Goal: Task Accomplishment & Management: Manage account settings

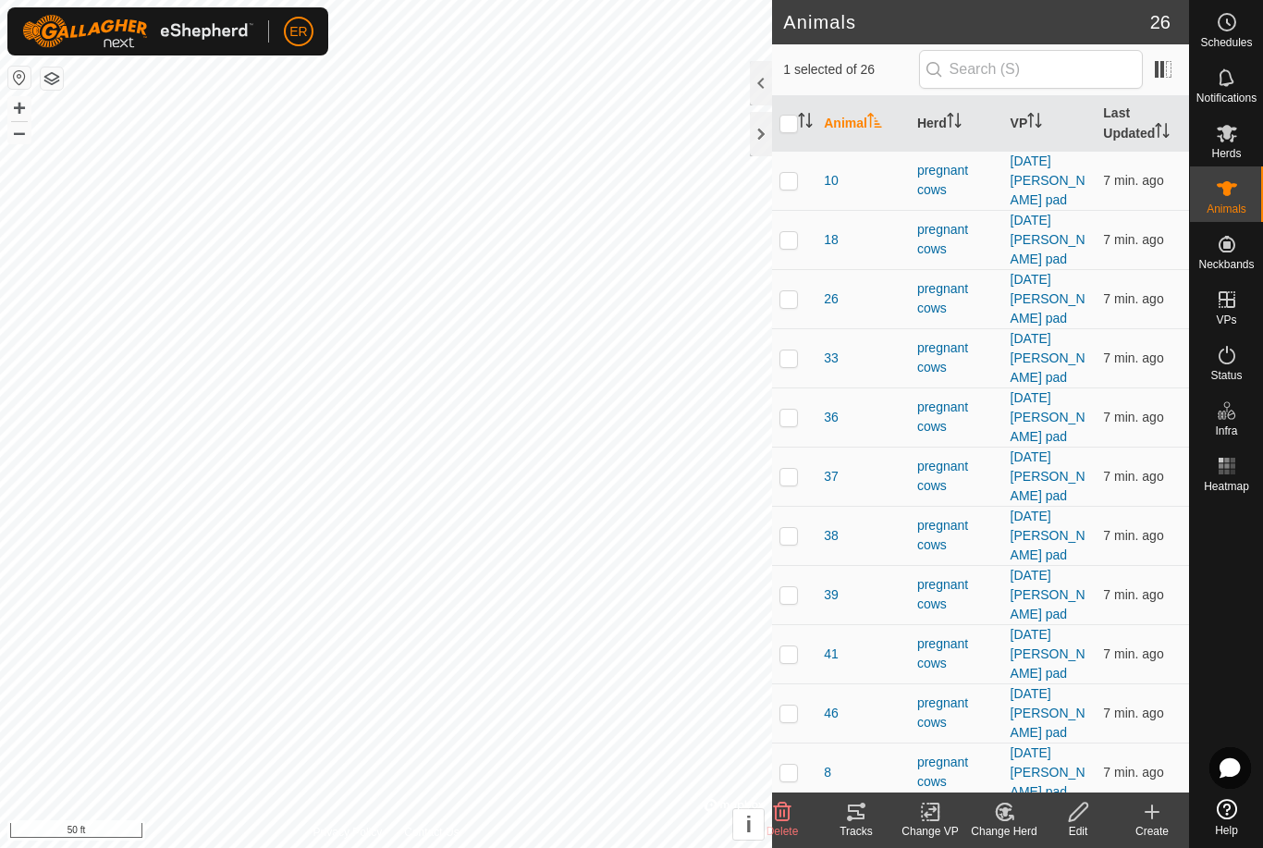
checkbox input "false"
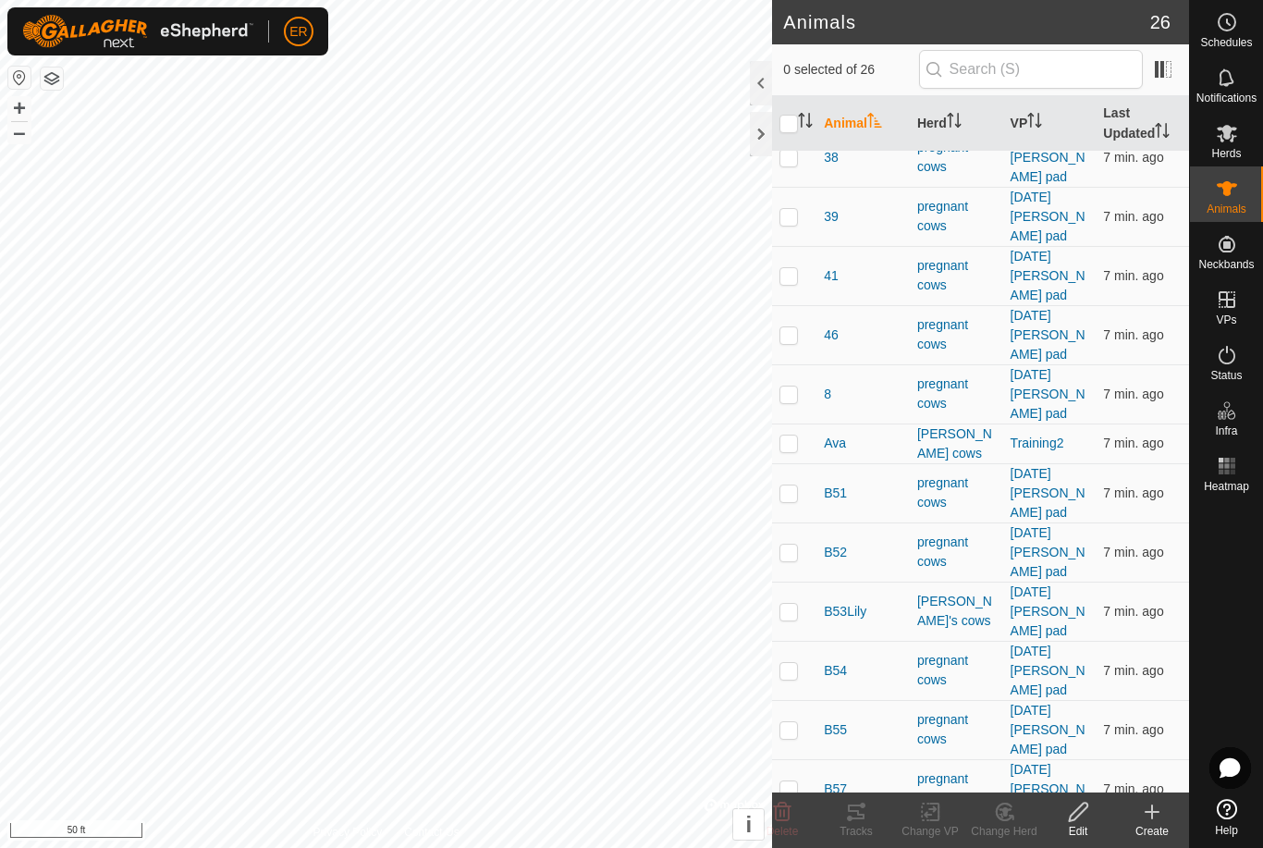
scroll to position [376, 0]
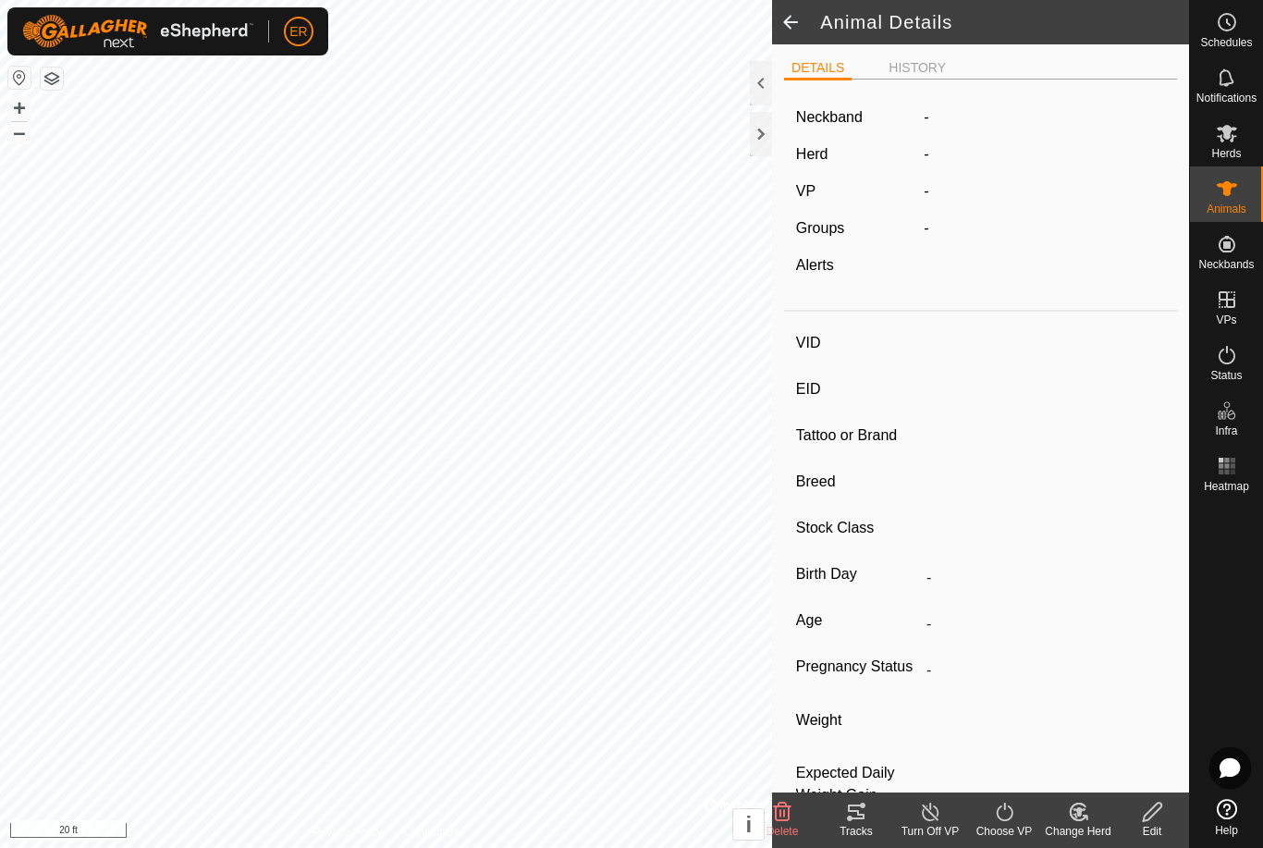
type input "bullNettles"
type input "-"
type input "purebred Herford bull"
type input "-"
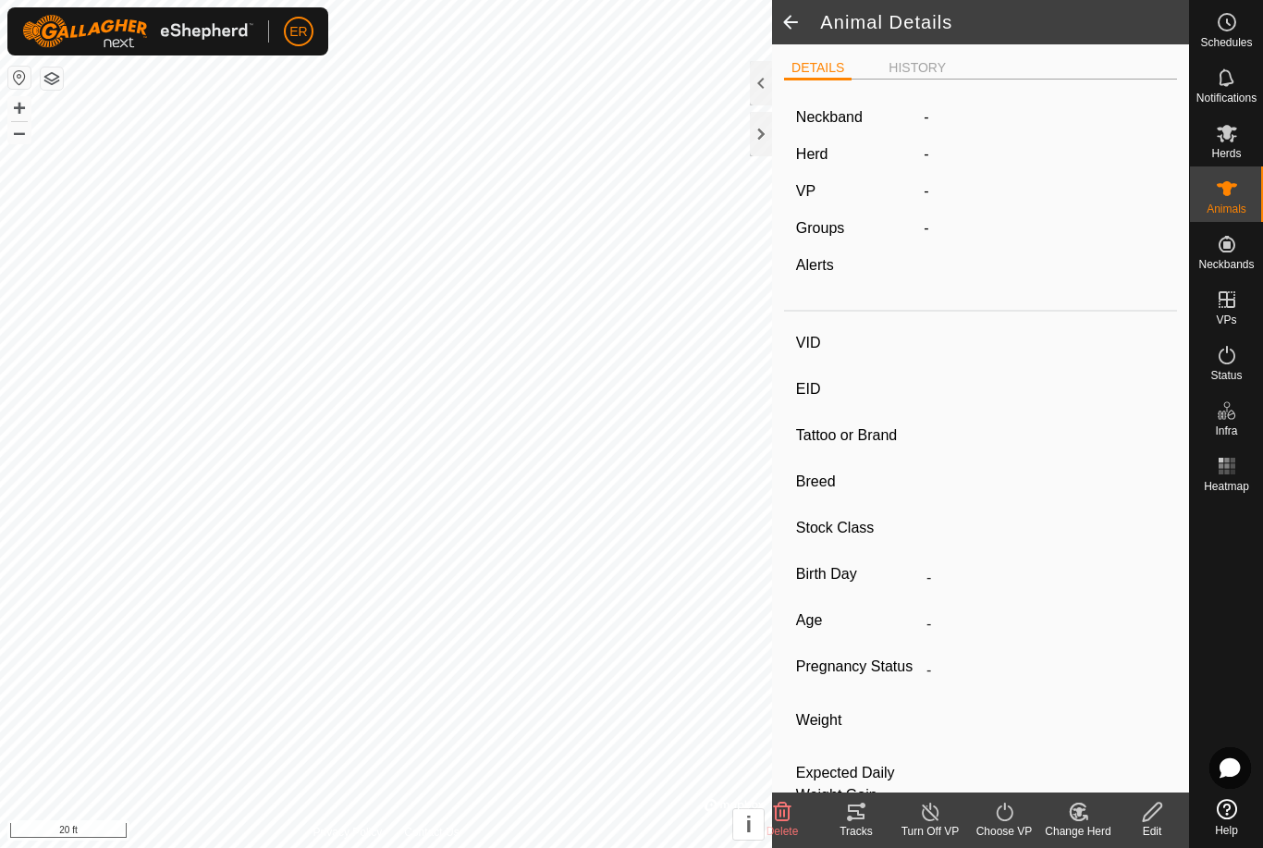
type input "0 kg"
type input "-"
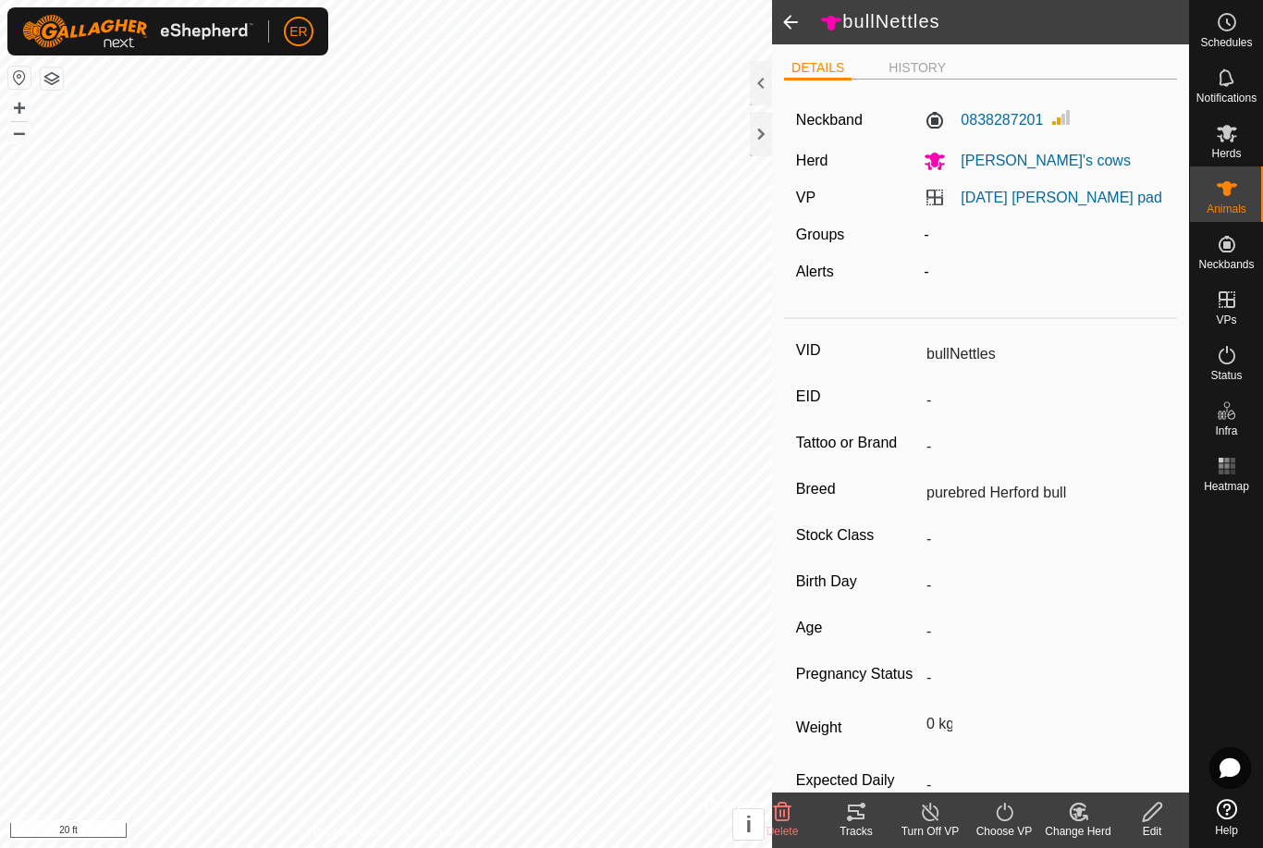
click at [800, 28] on span at bounding box center [790, 22] width 37 height 44
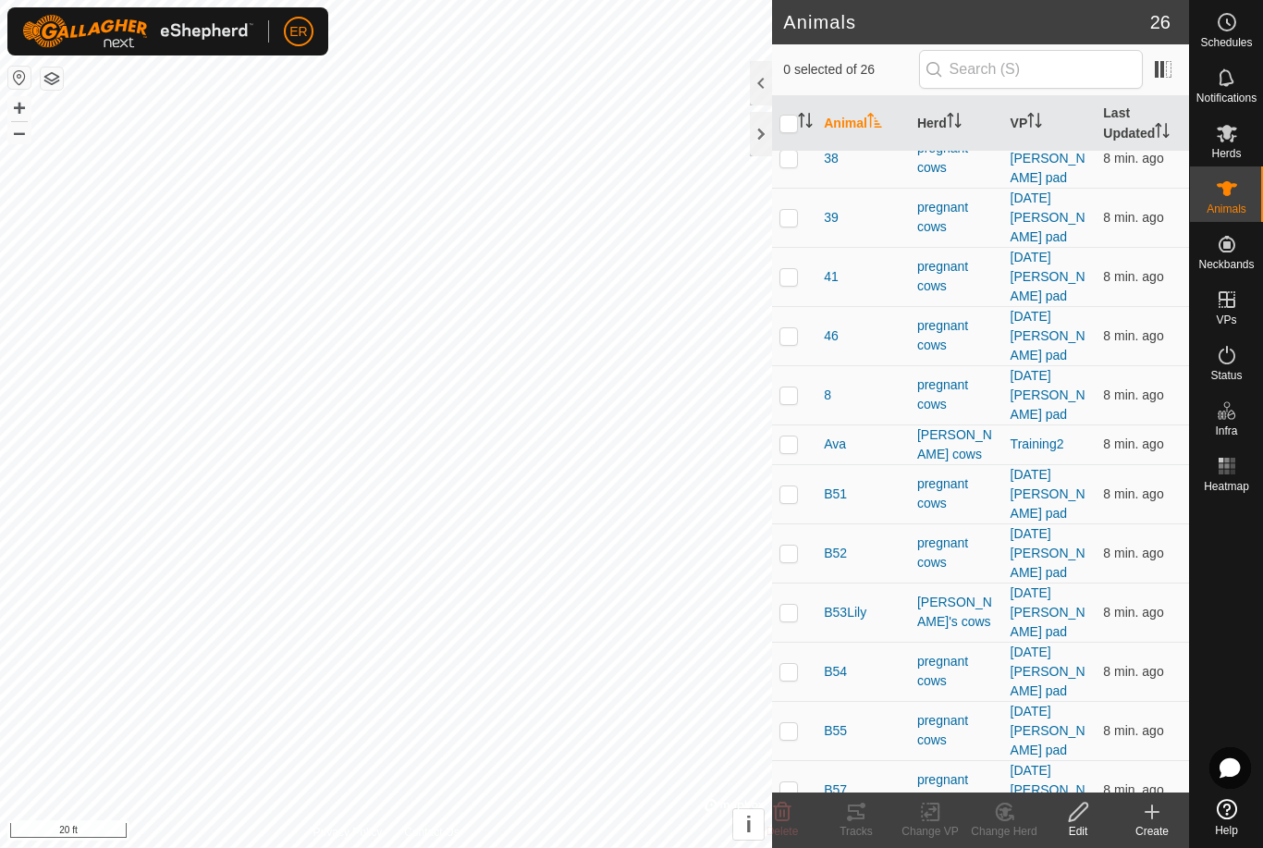
scroll to position [376, 0]
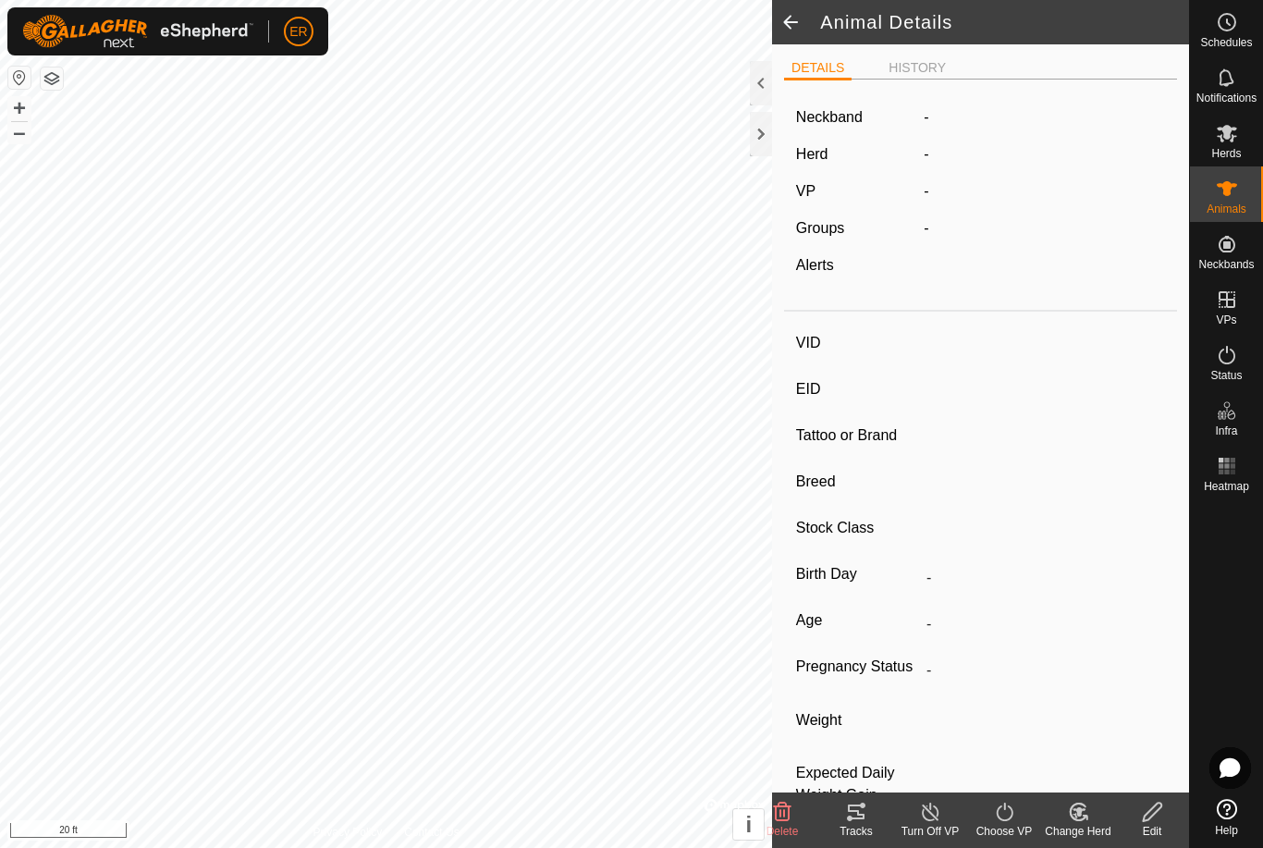
type input "[PERSON_NAME]"
type input "-"
type input "purebred herford"
type input "-"
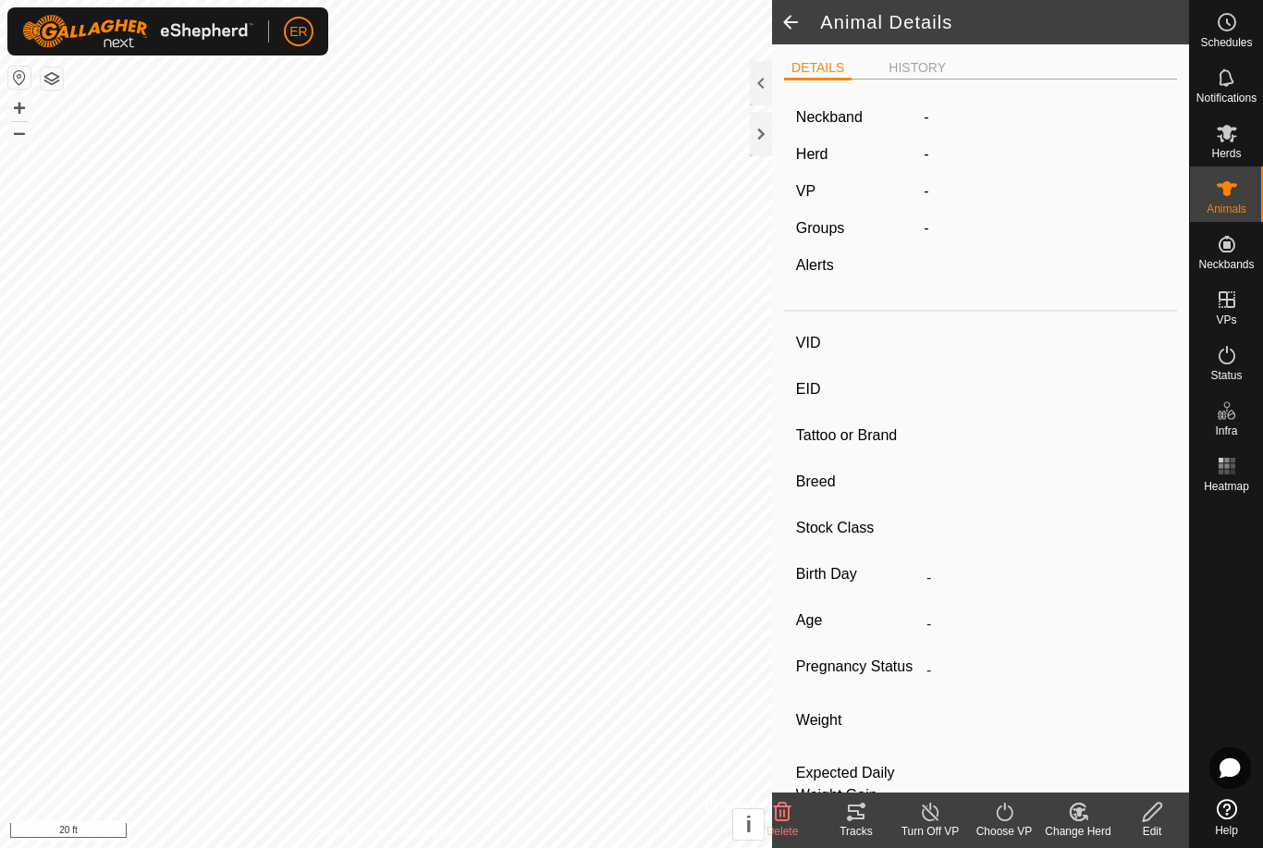
type input "Pregnant"
type input "0 kg"
type input "-"
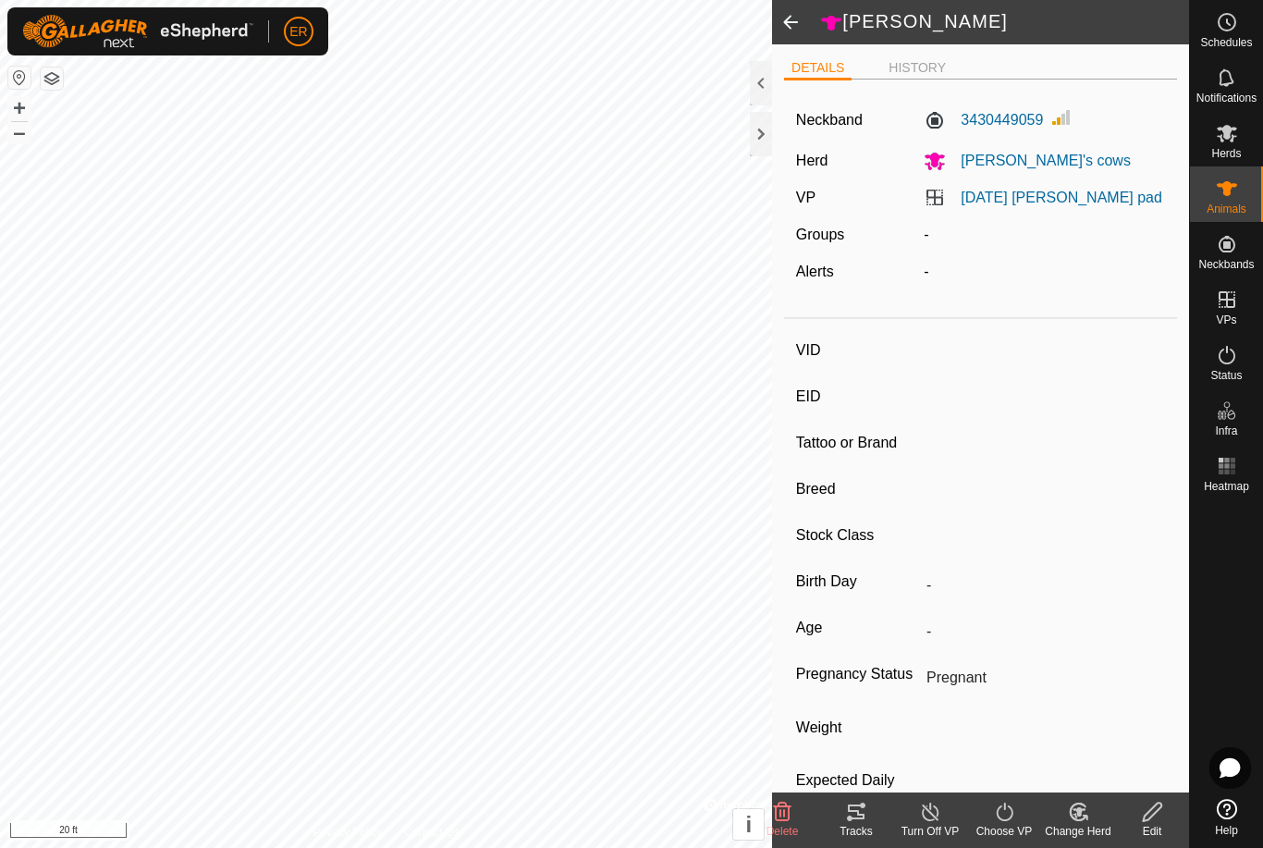
type input "8"
type input "-"
type input "crazy eyes"
type input "-"
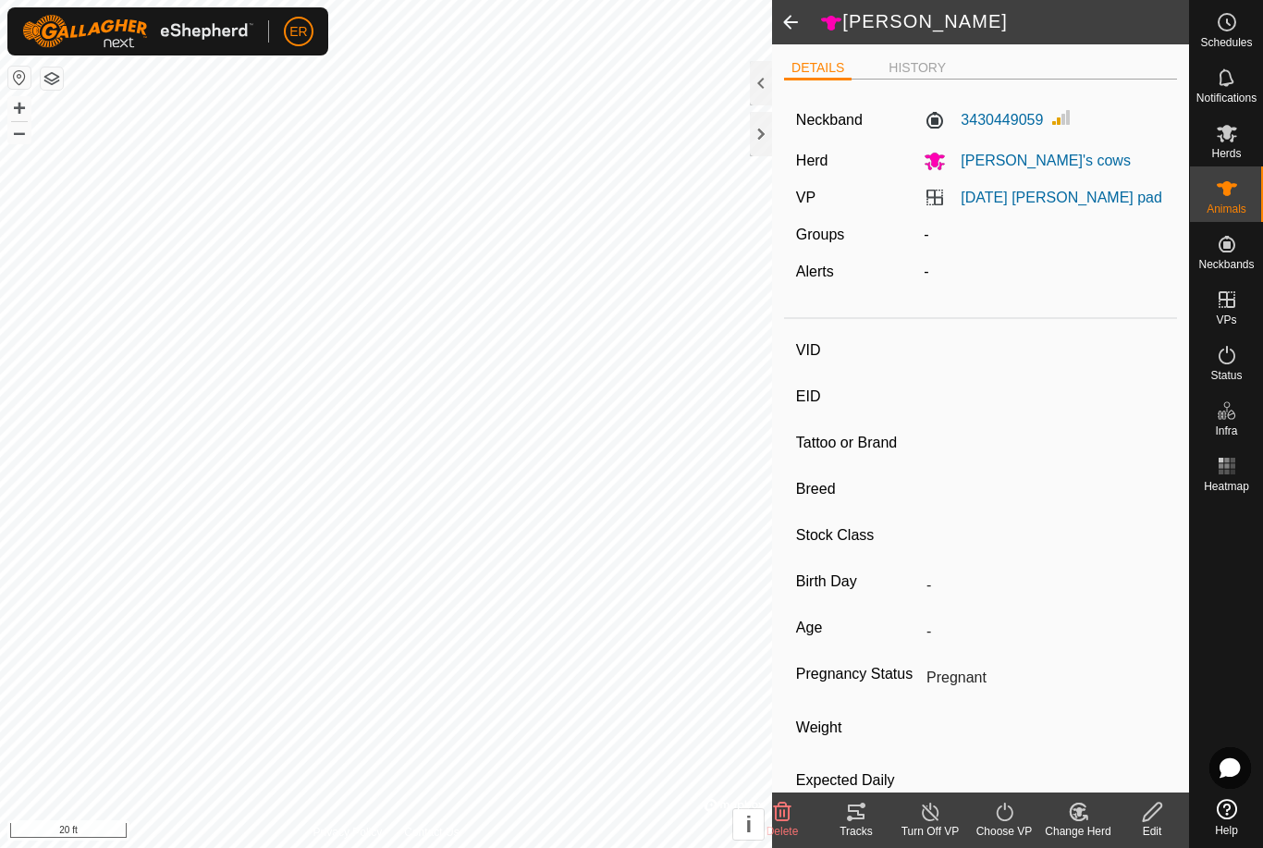
type input "0 kg"
type input "-"
click at [796, 26] on span at bounding box center [790, 22] width 37 height 44
type input "[PERSON_NAME]"
type input "-"
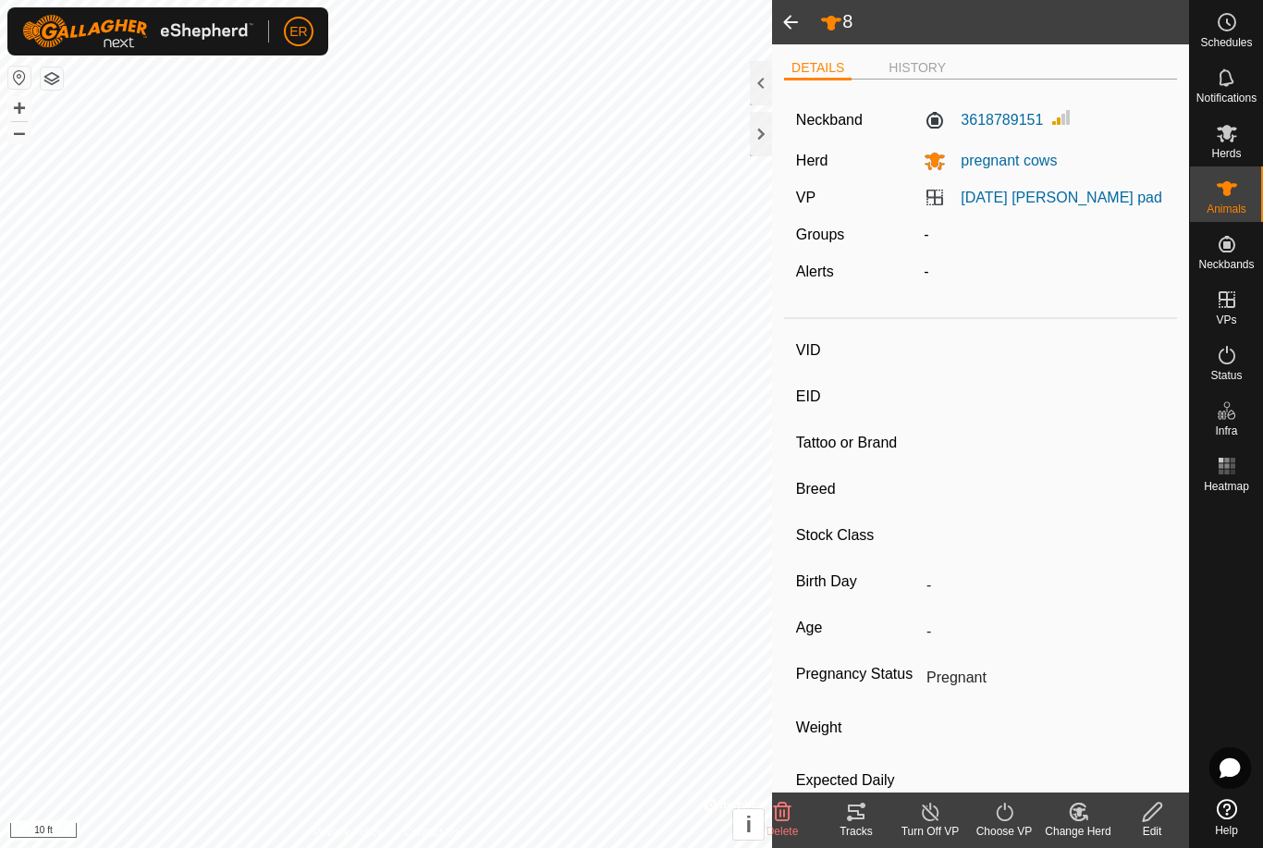
type input "-"
type input "purebred herford"
type input "-"
type input "0 kg"
type input "-"
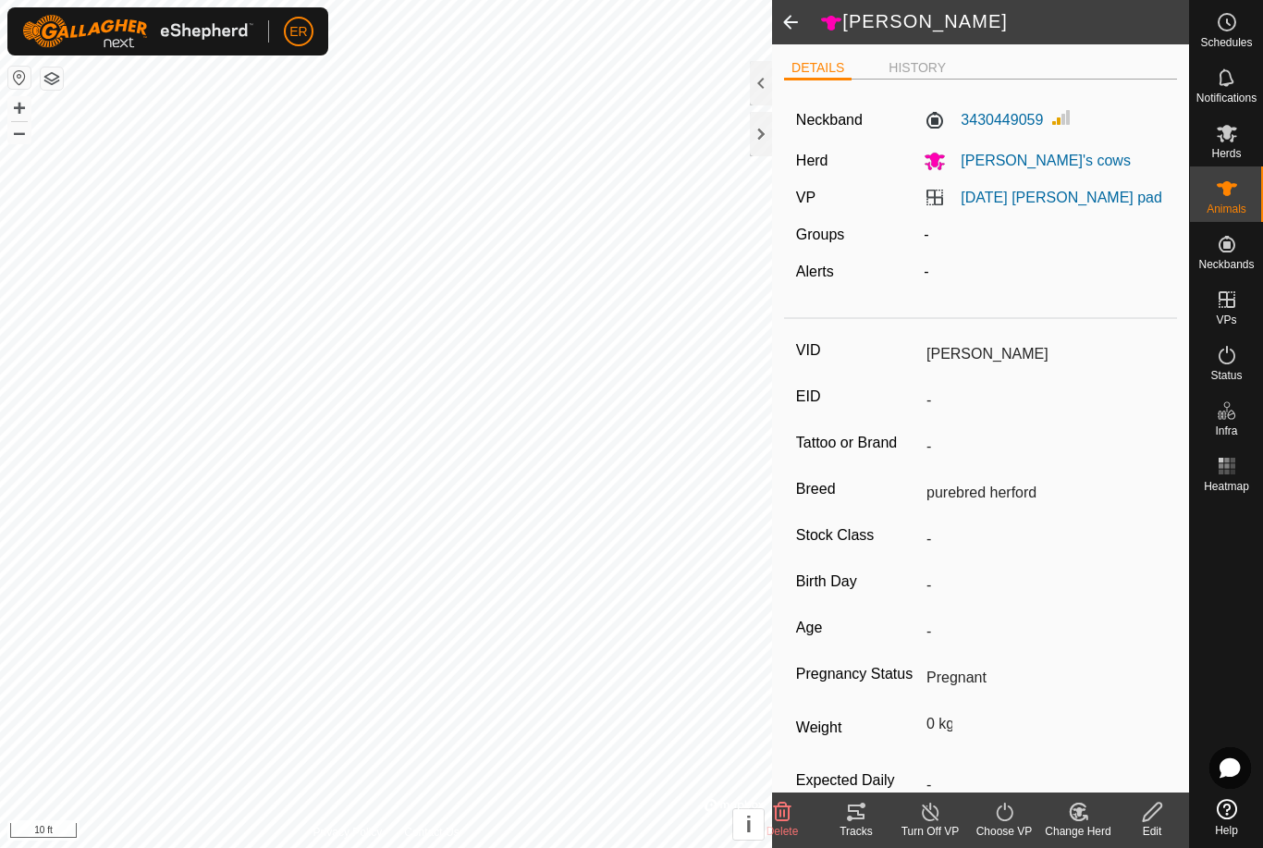
click at [787, 22] on span at bounding box center [790, 22] width 37 height 44
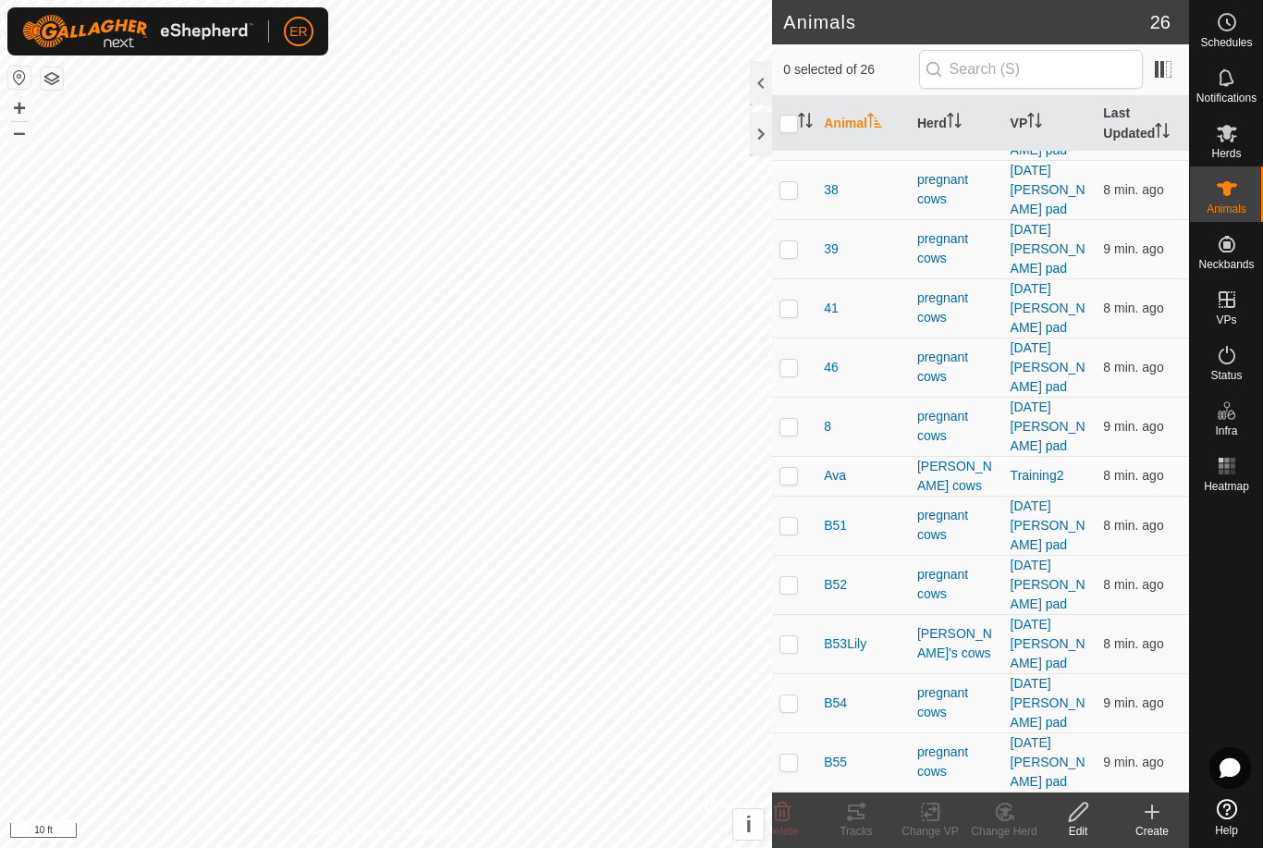
scroll to position [360, 0]
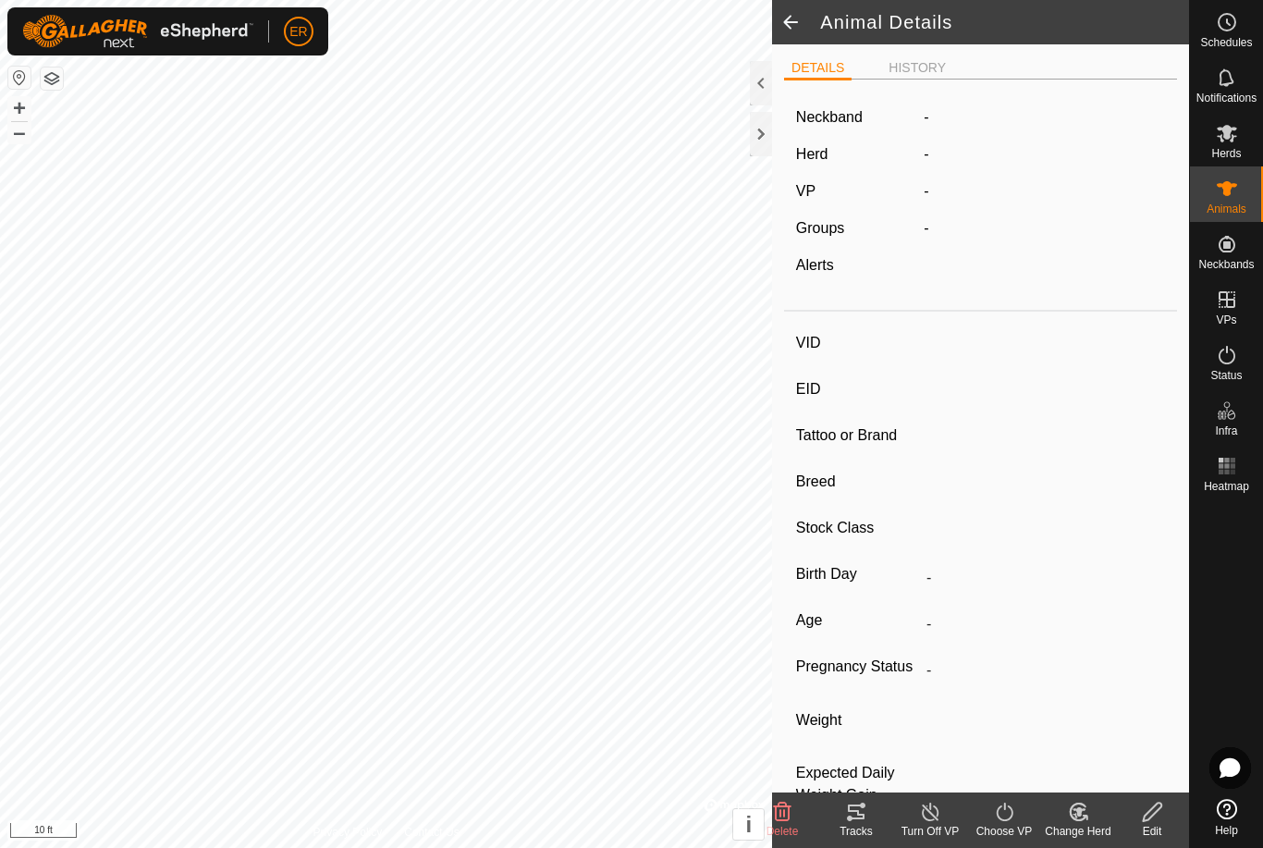
type input "bullNettles"
type input "-"
type input "purebred Herford bull"
type input "-"
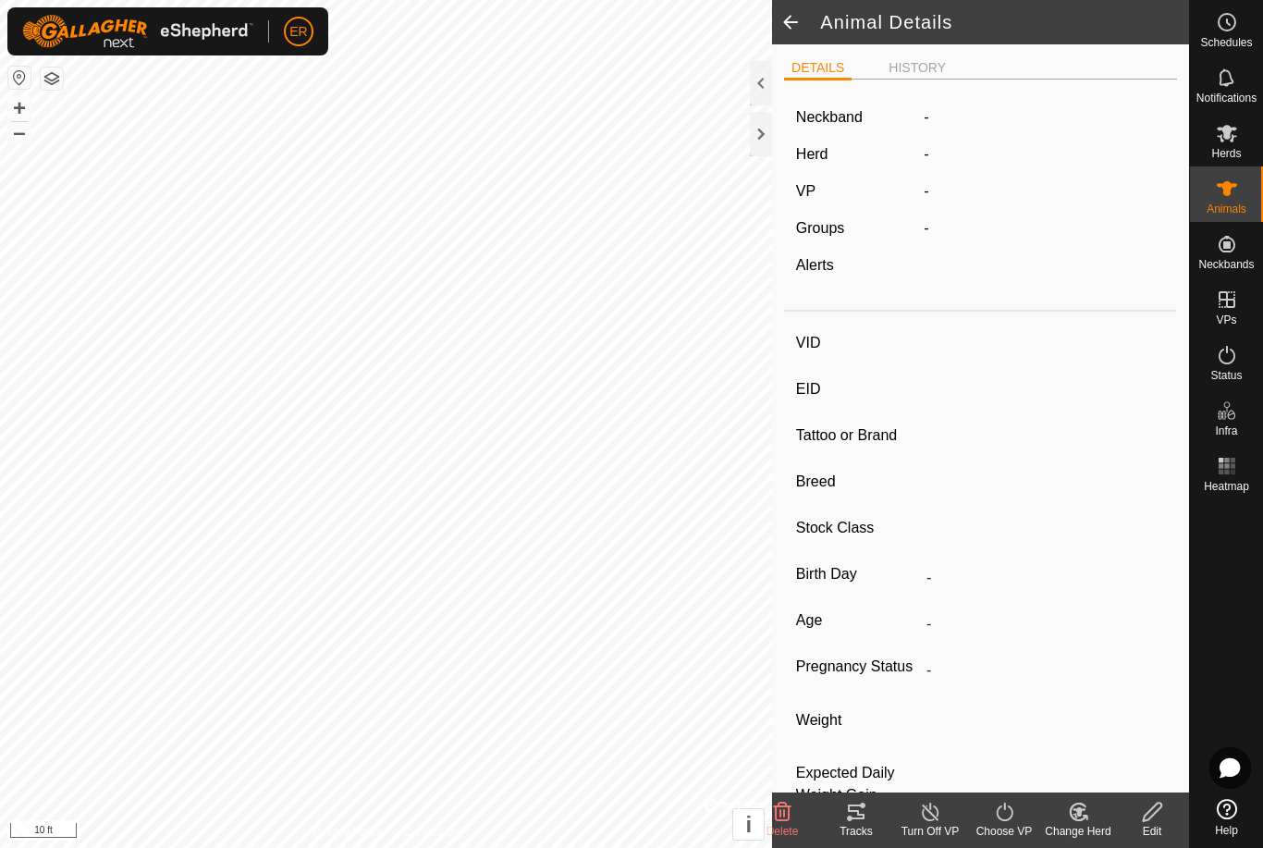
type input "0 kg"
type input "-"
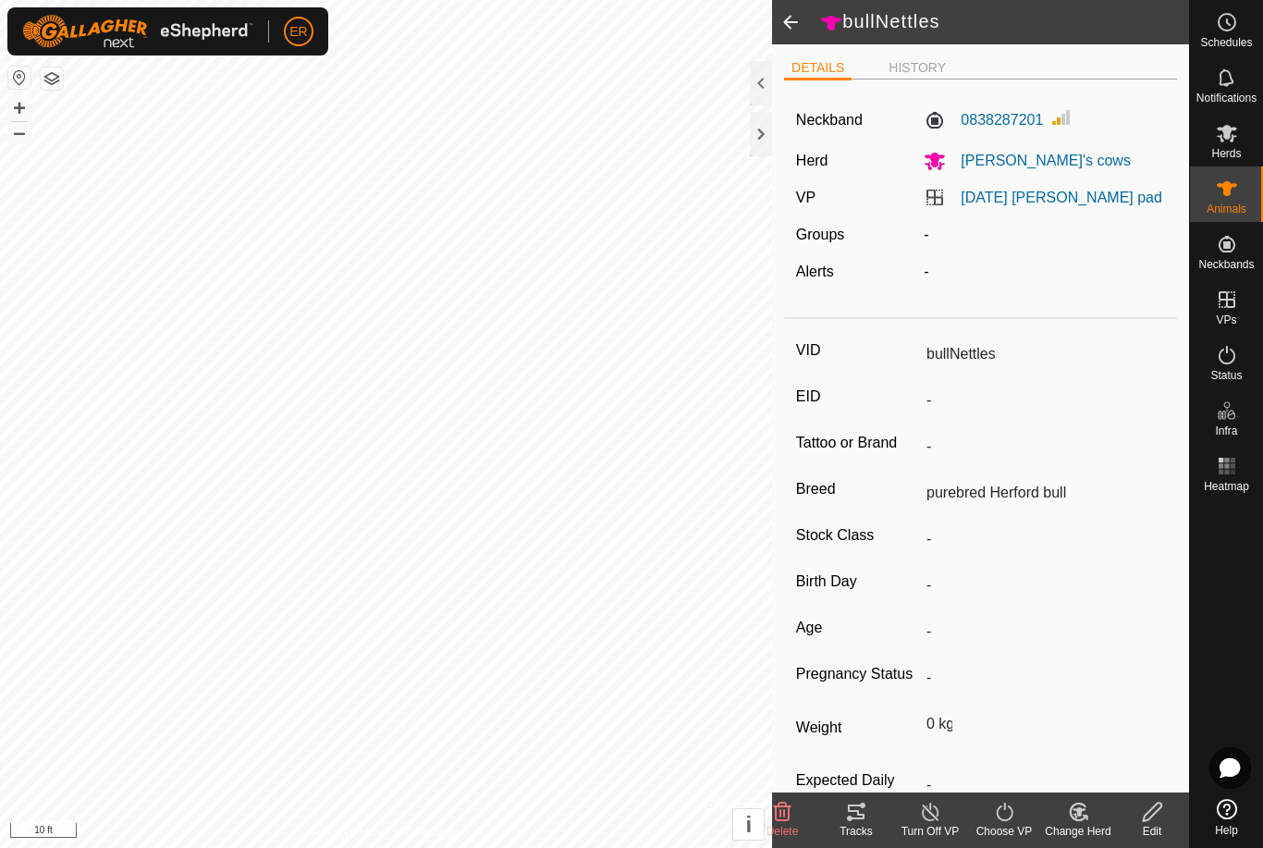
click at [800, 24] on span at bounding box center [790, 22] width 37 height 44
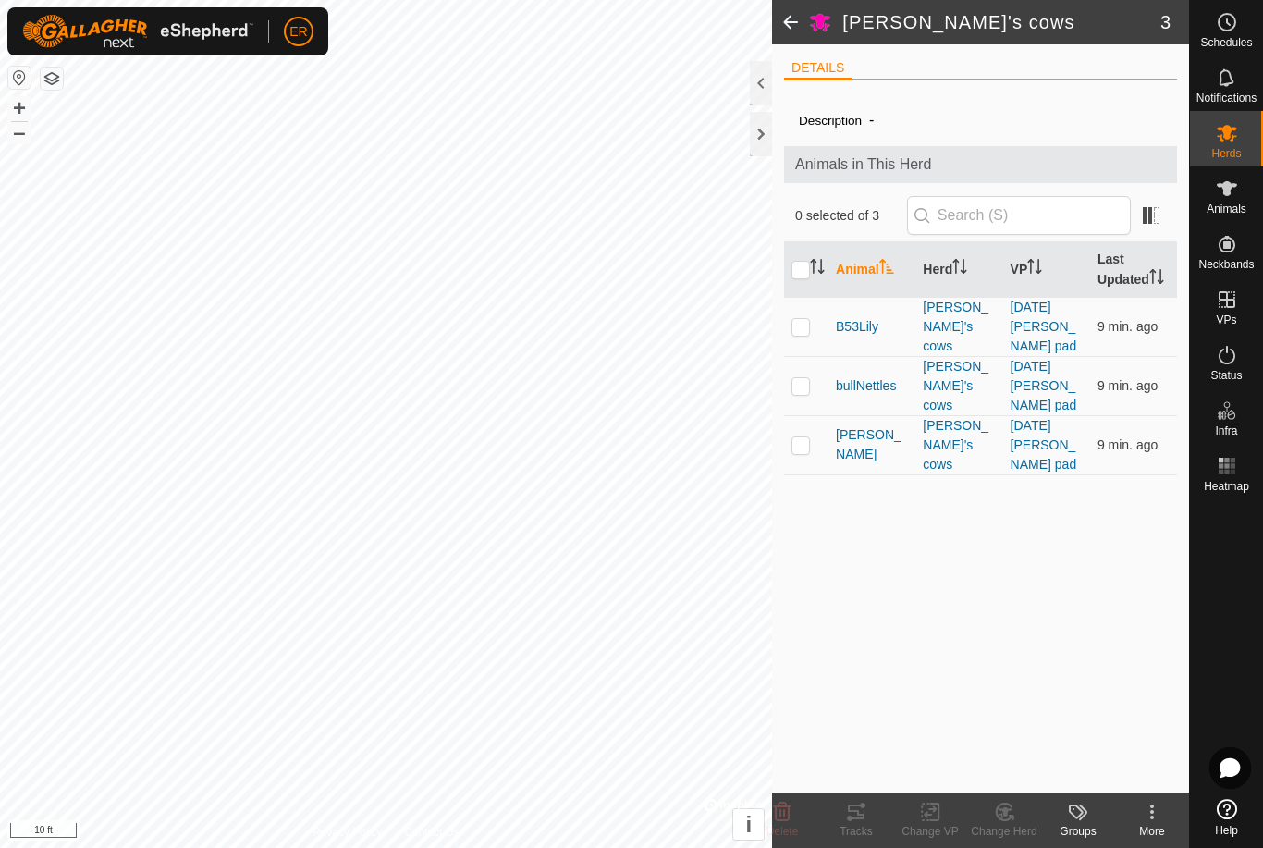
click at [849, 425] on span "[PERSON_NAME]" at bounding box center [872, 444] width 72 height 39
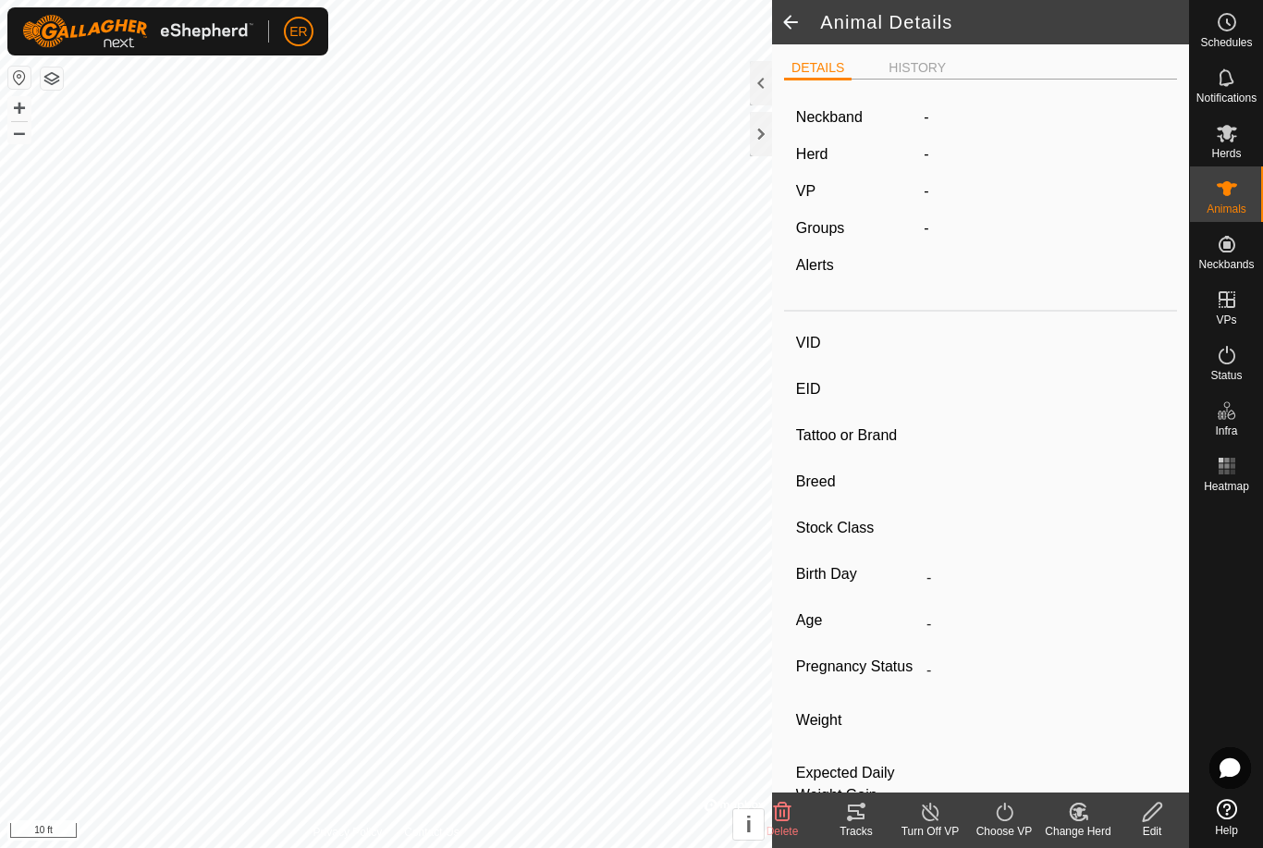
type input "[PERSON_NAME]"
type input "-"
type input "purebred herford"
type input "-"
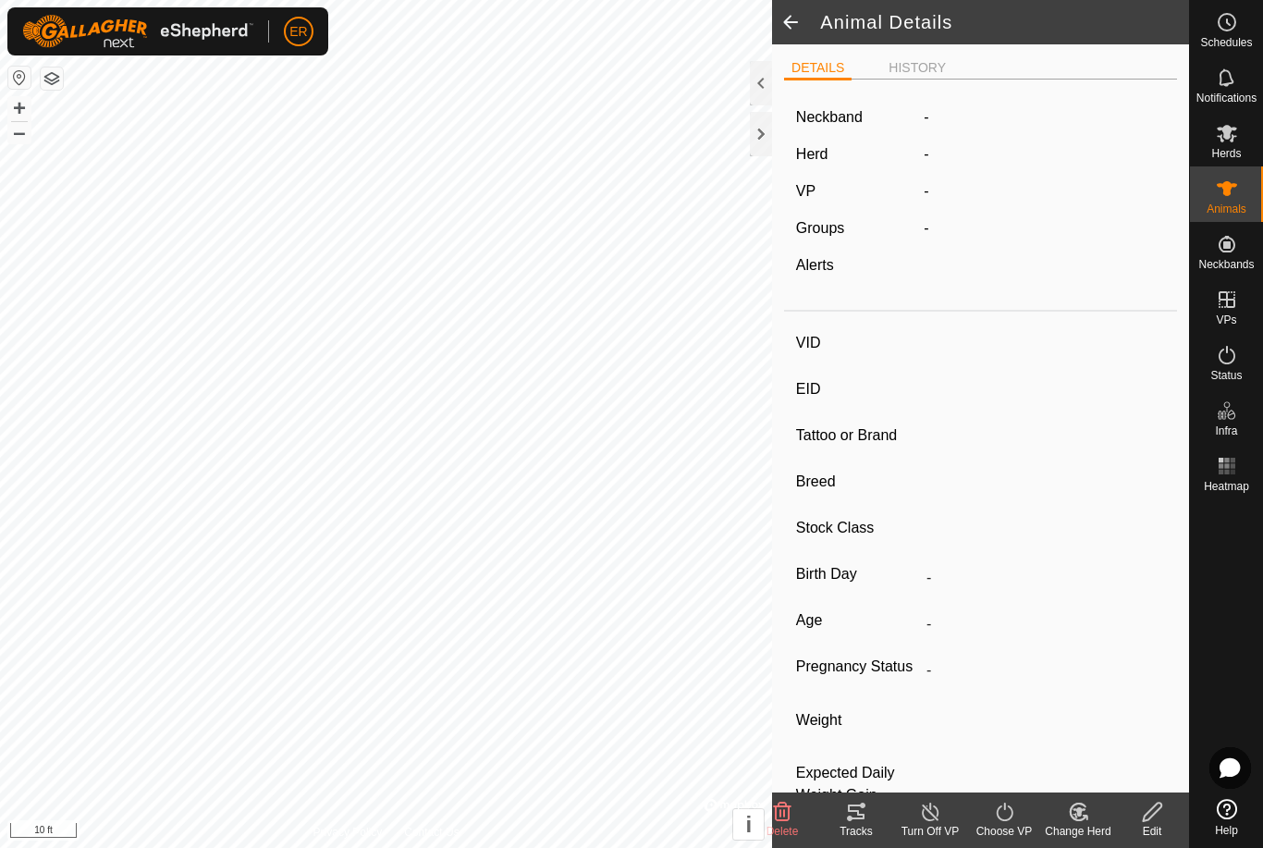
type input "Pregnant"
type input "0 kg"
type input "-"
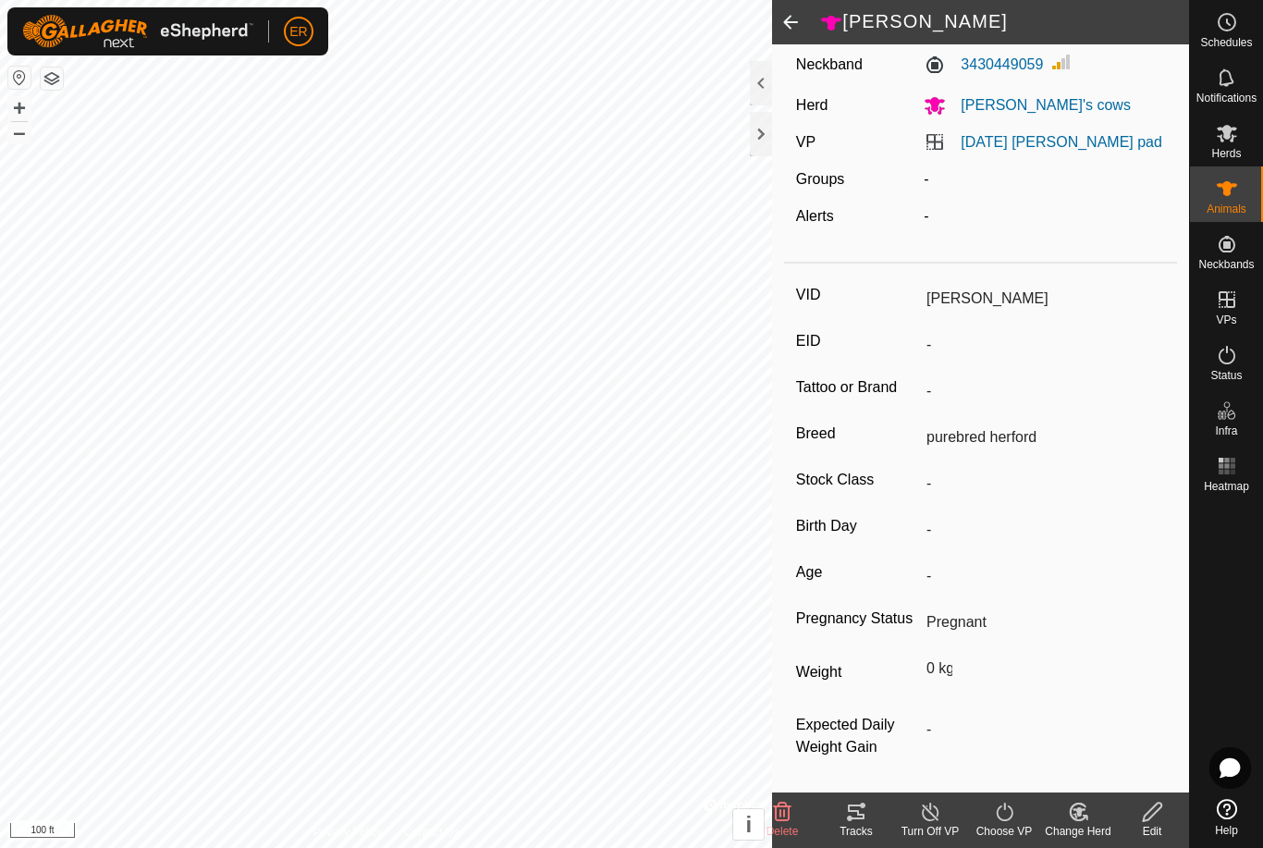
scroll to position [73, 0]
type input "bullNettles"
type input "-"
type input "purebred Herford bull"
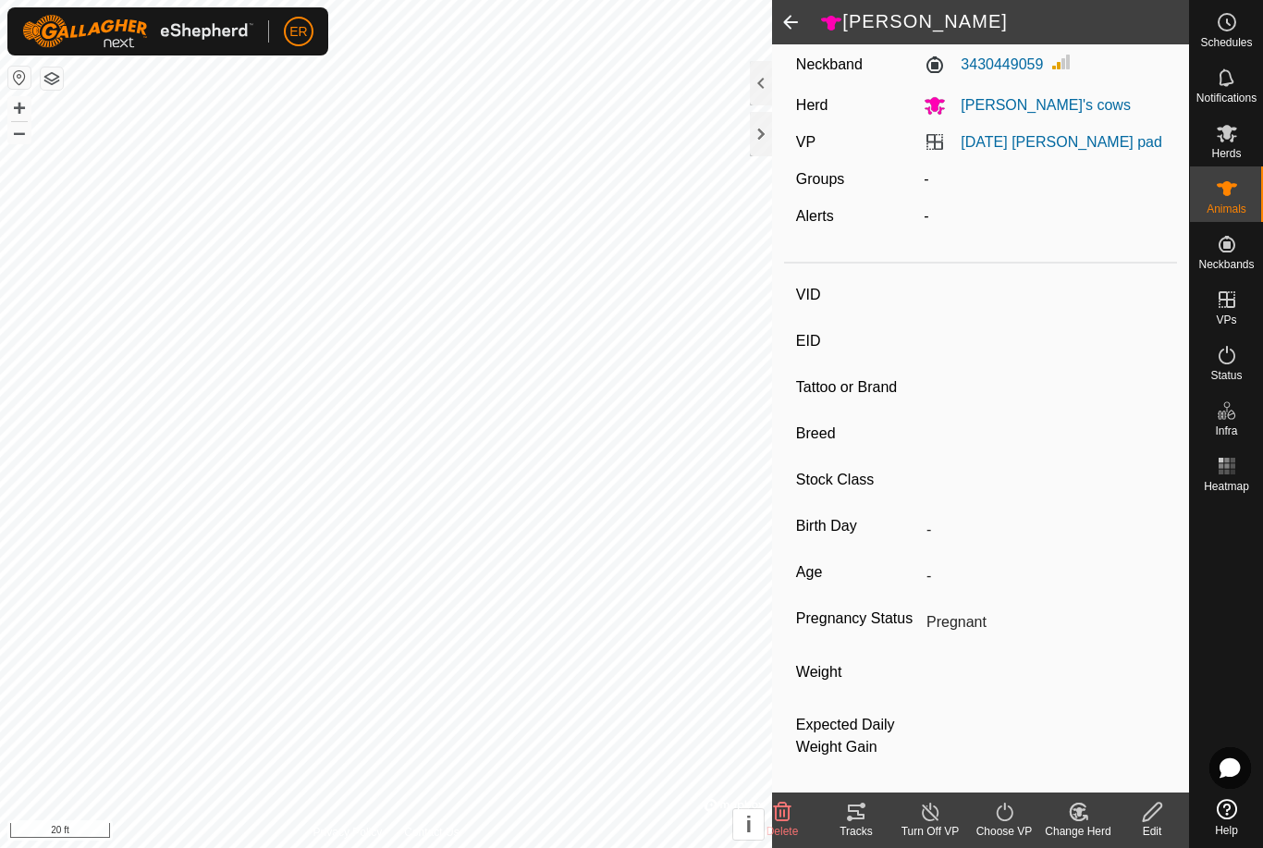
type input "-"
type input "0 kg"
type input "-"
type input "8"
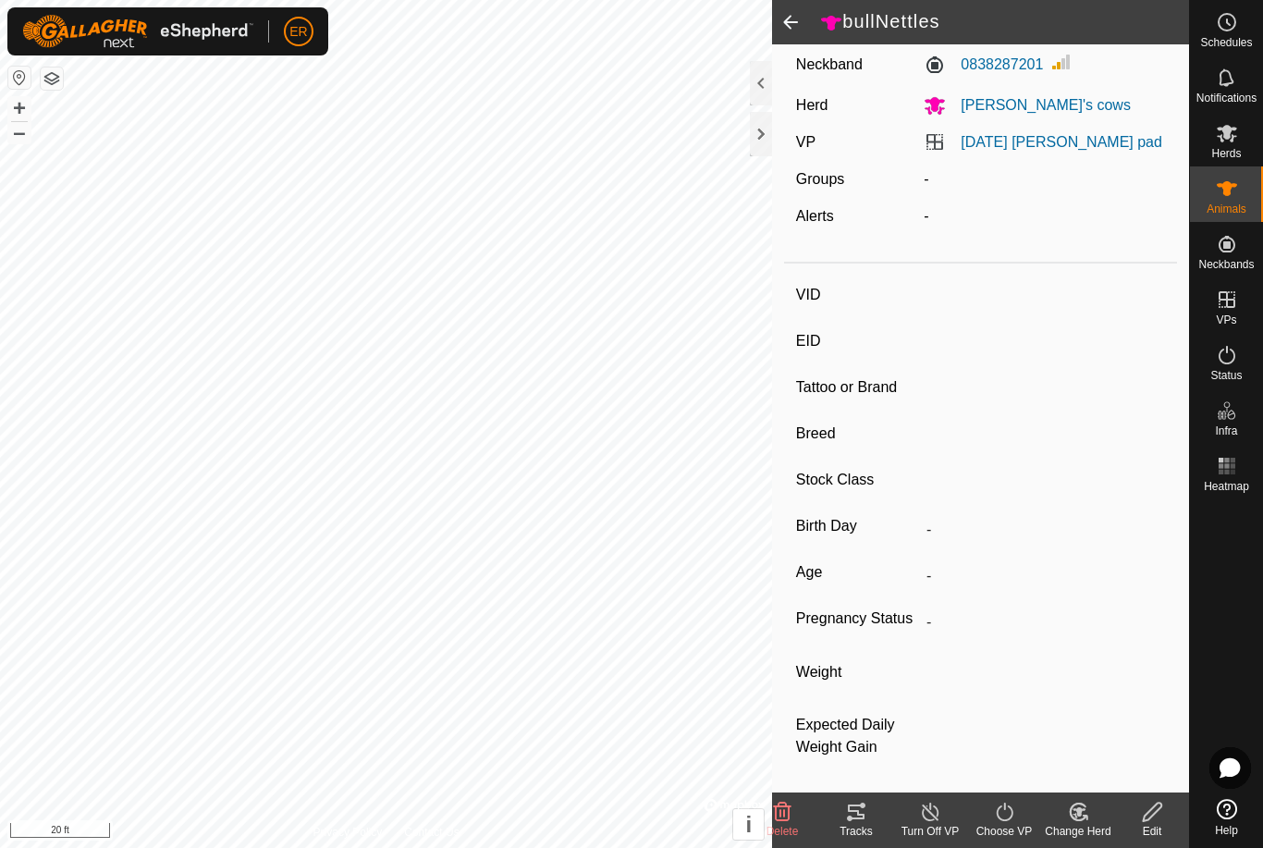
type input "-"
type input "crazy eyes"
type input "-"
type input "Pregnant"
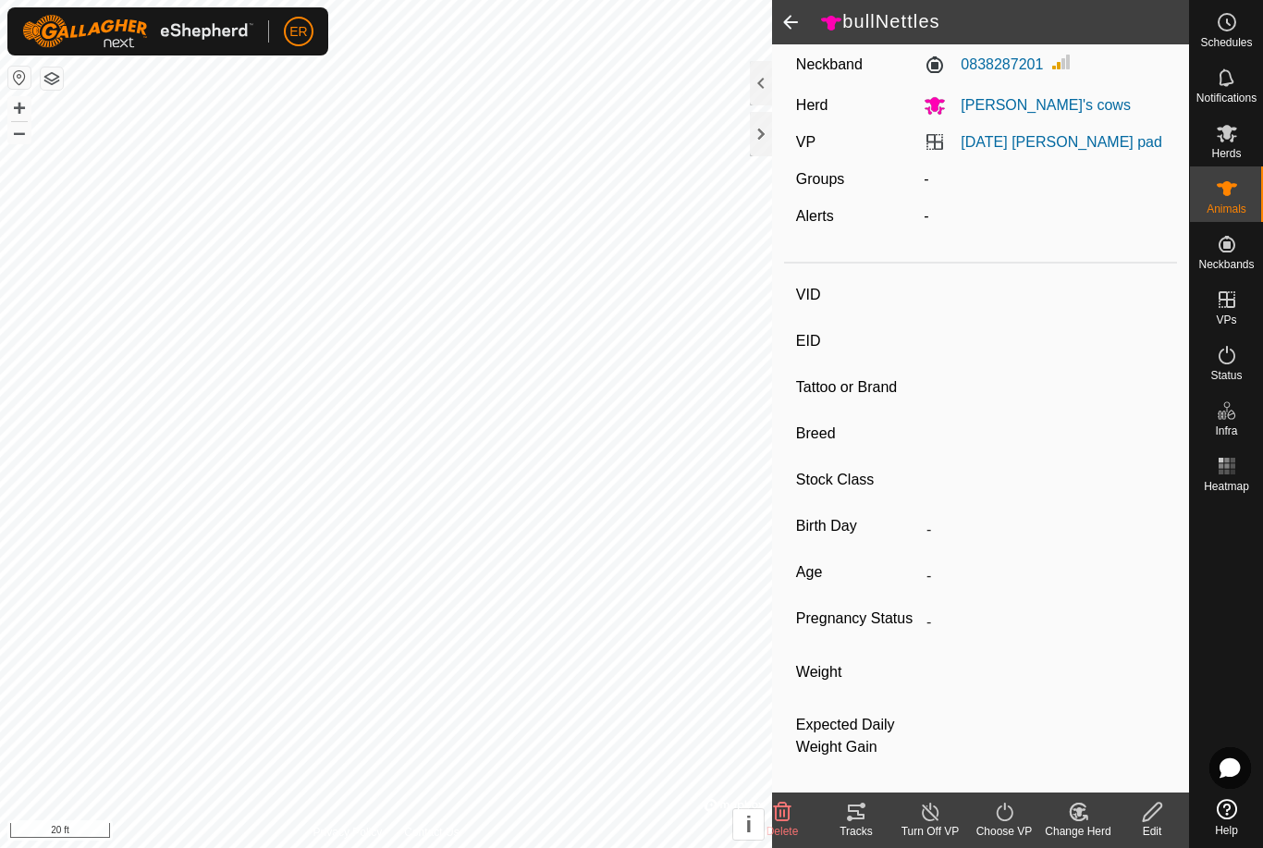
type input "0 kg"
type input "-"
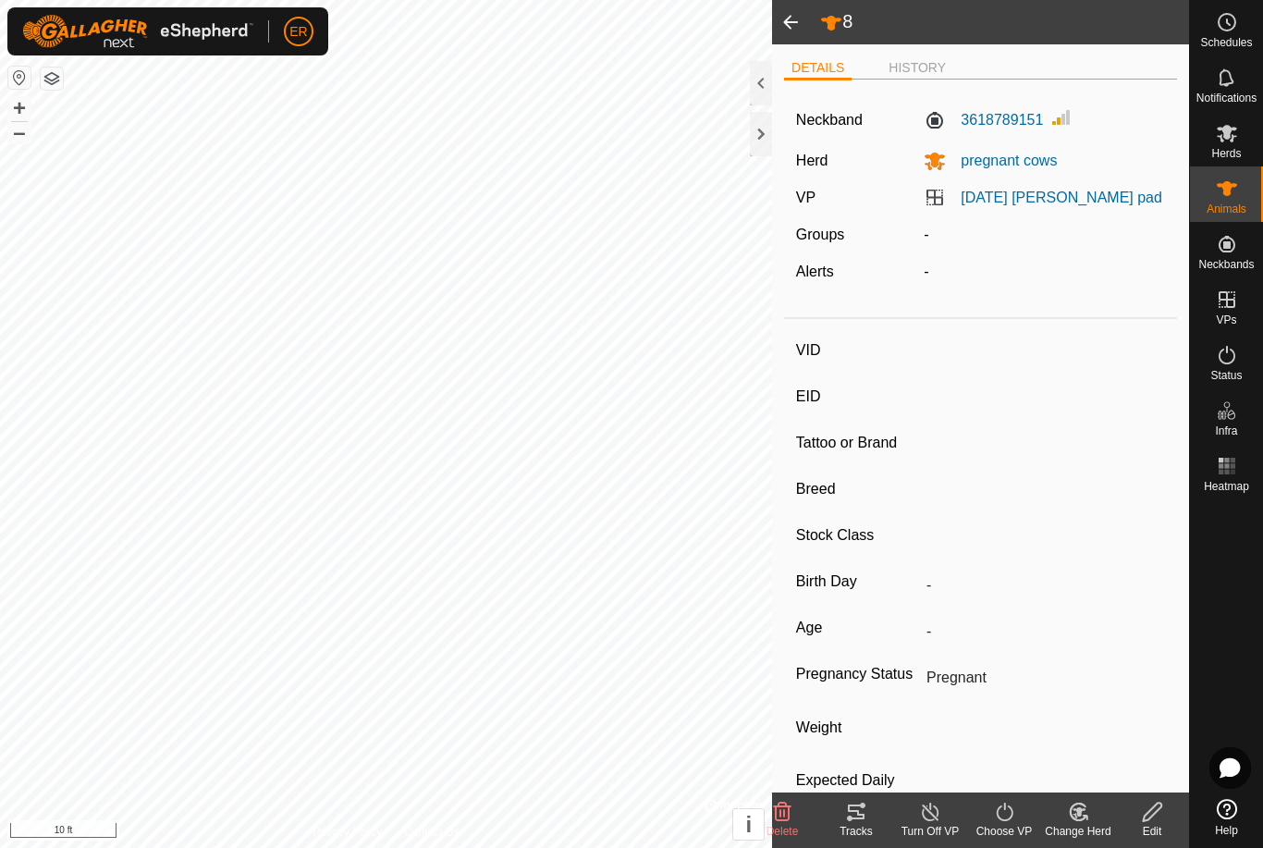
scroll to position [-4, 0]
type input "B57"
type input "-"
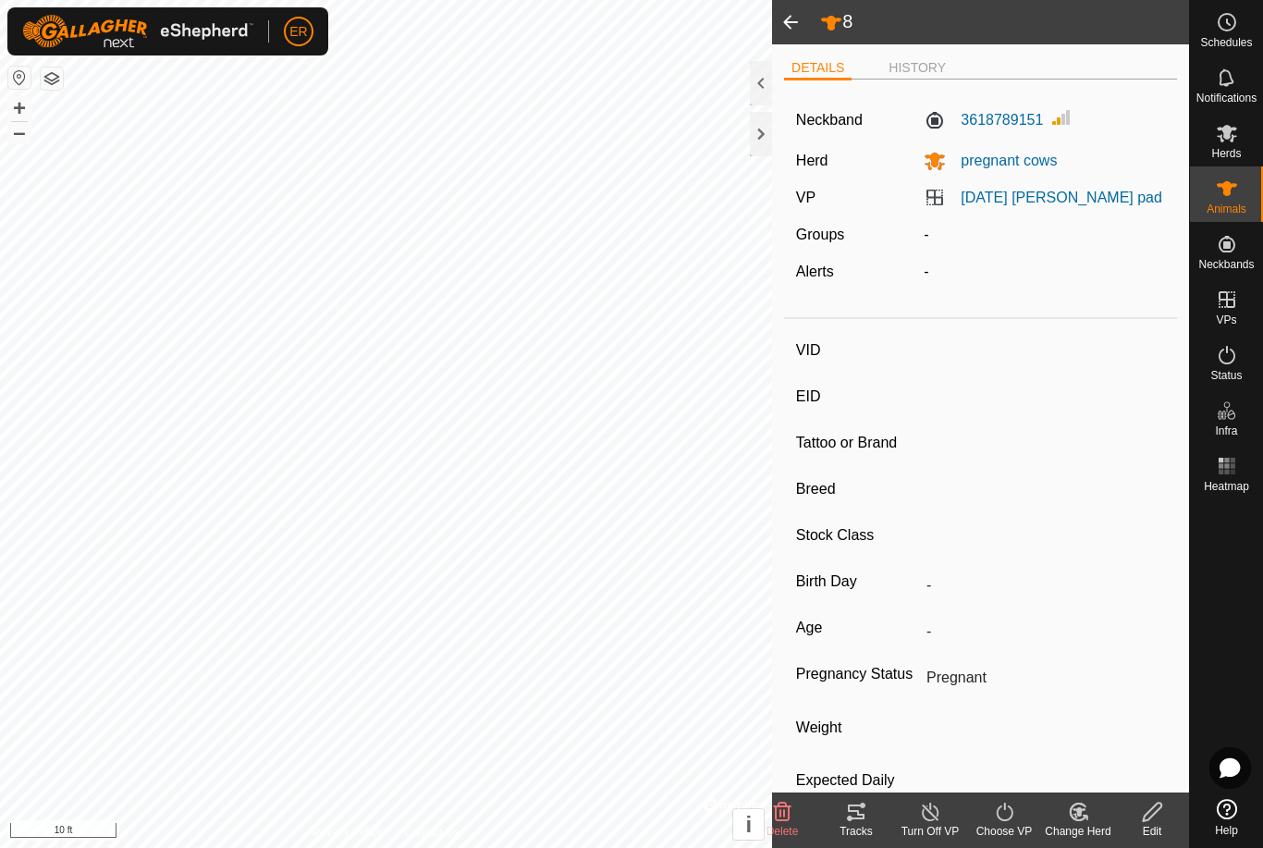
type input "-"
type input "0 kg"
type input "-"
type input "37"
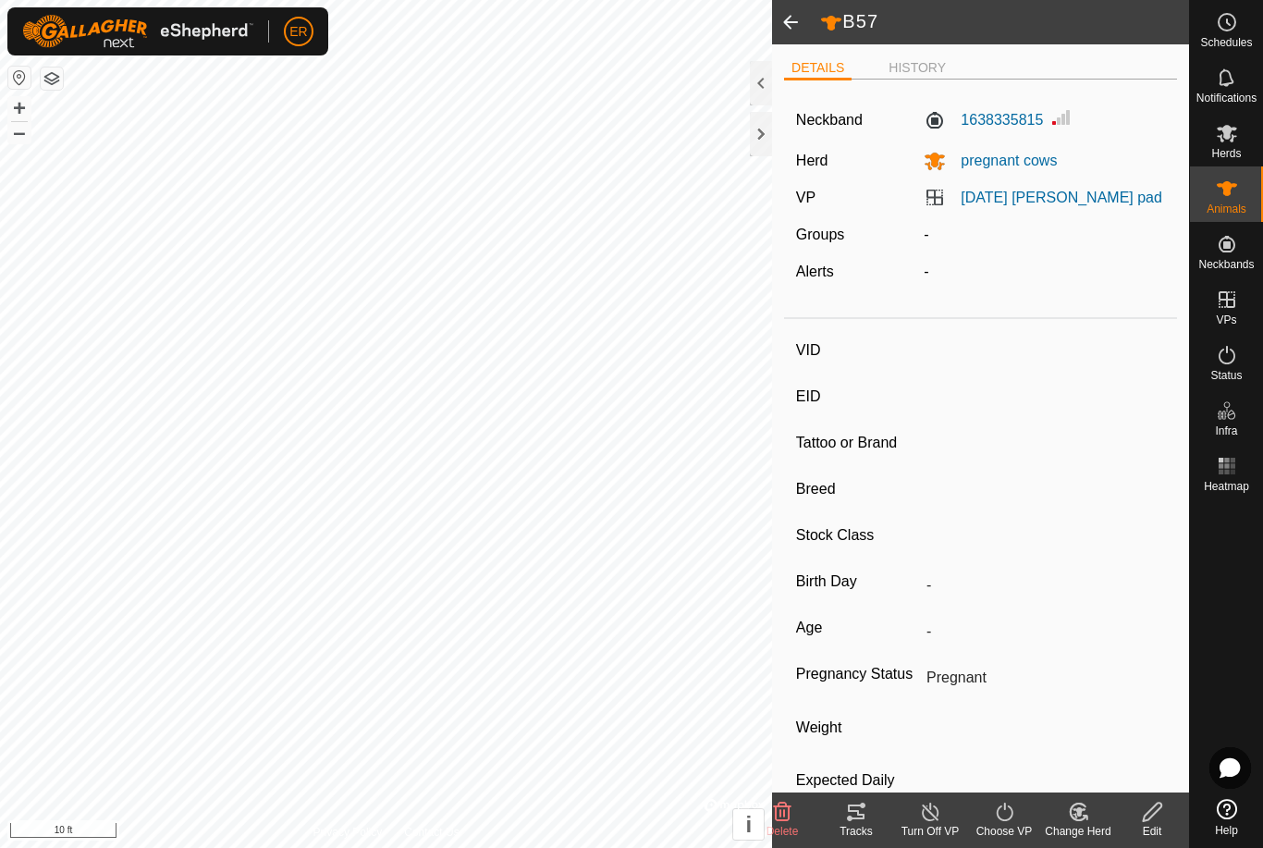
type input "-"
type input "0 kg"
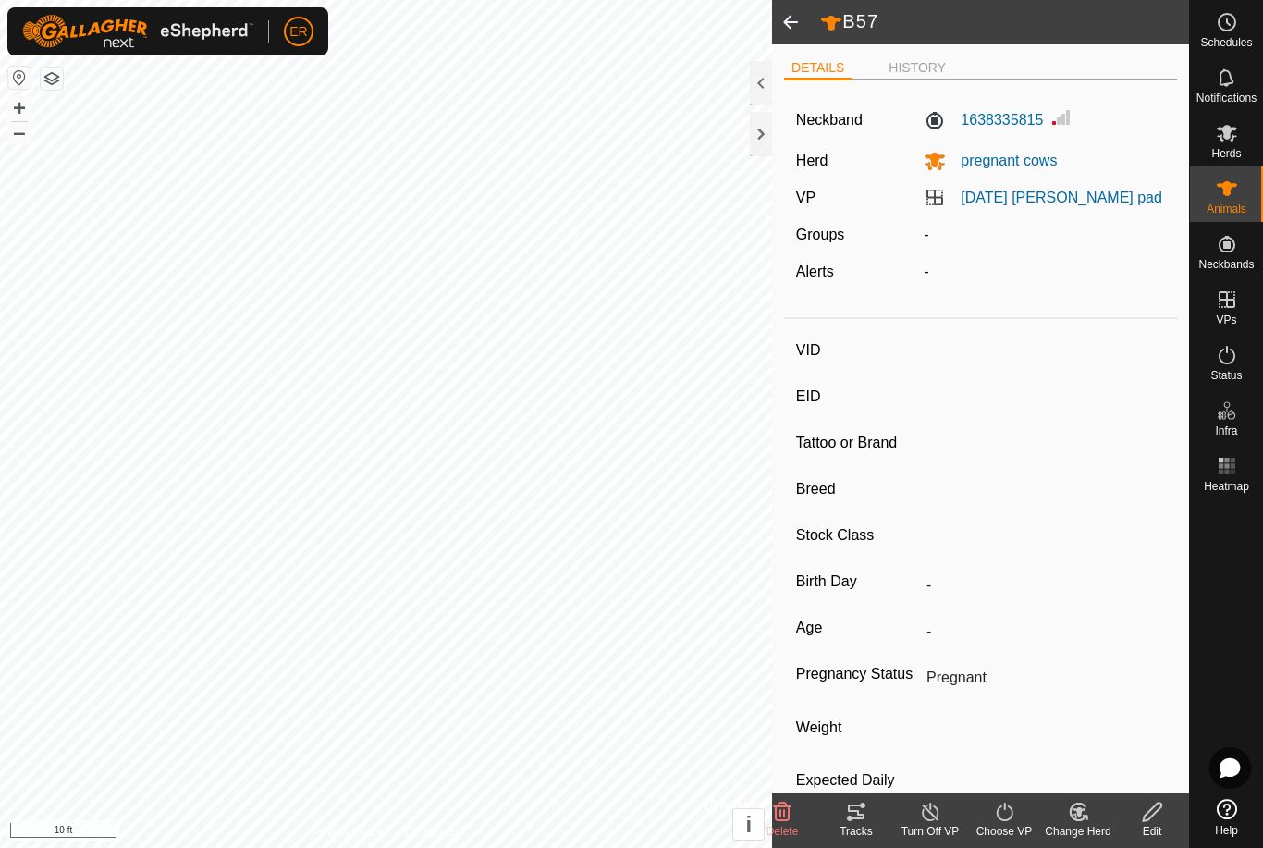
type input "-"
type input "B52"
type input "-"
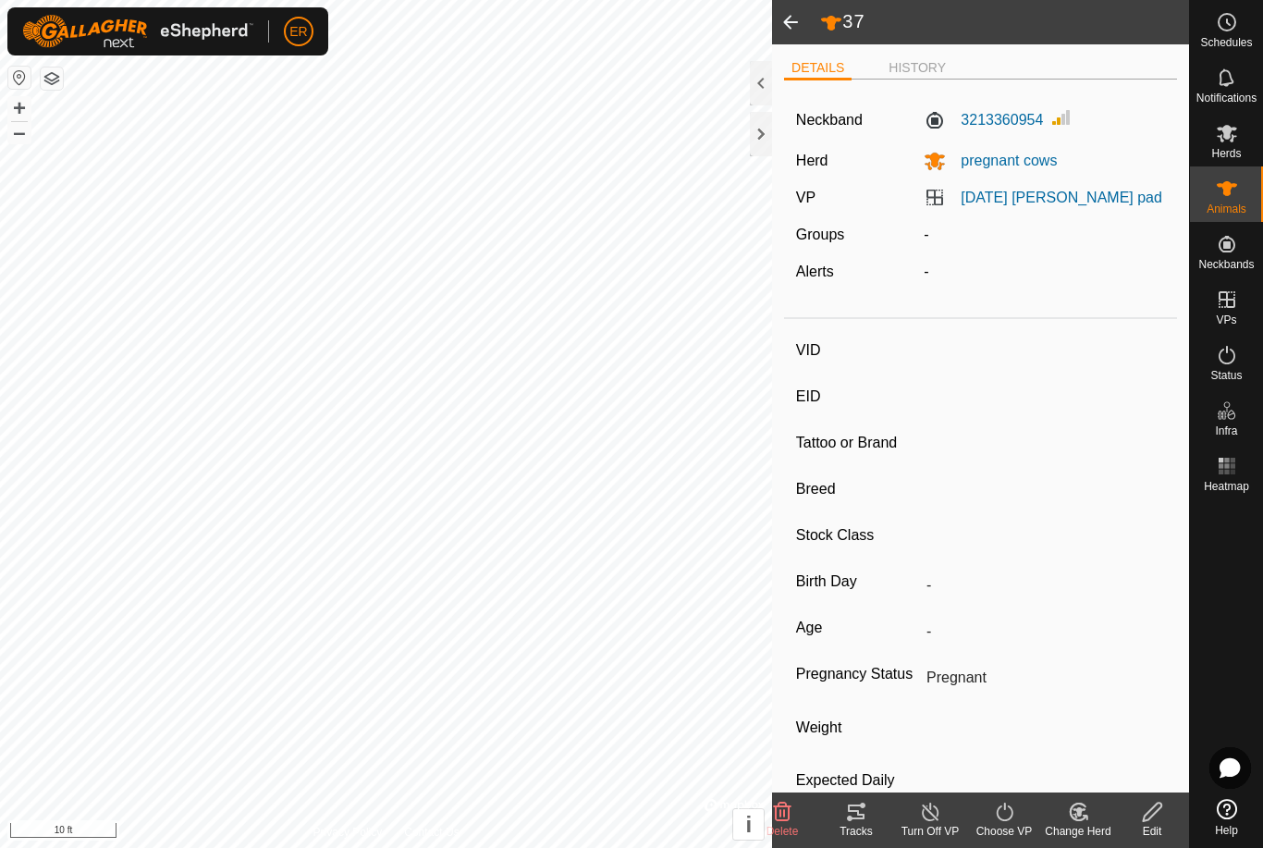
type input "-"
type input "0 kg"
type input "-"
type input "B54"
type input "-"
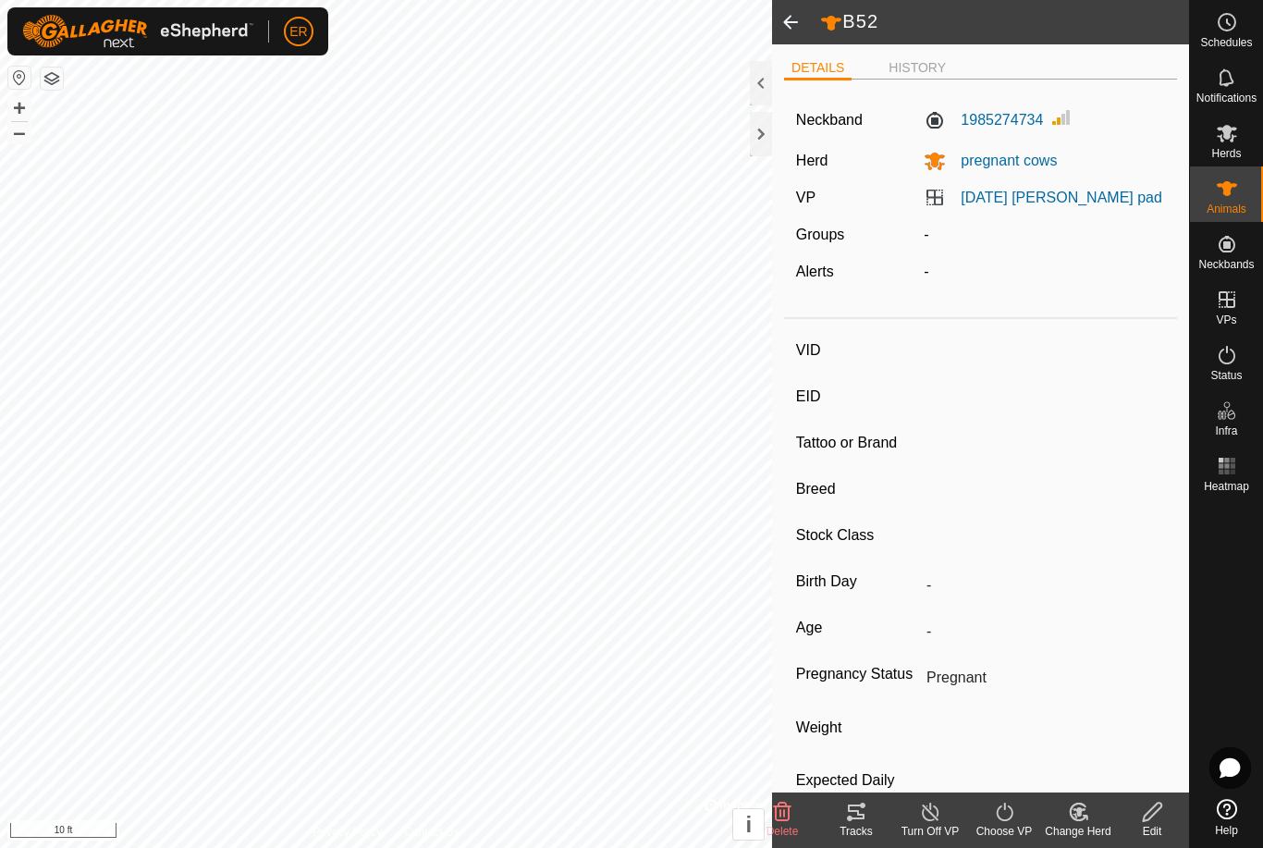
type input "-"
type input "0 kg"
type input "-"
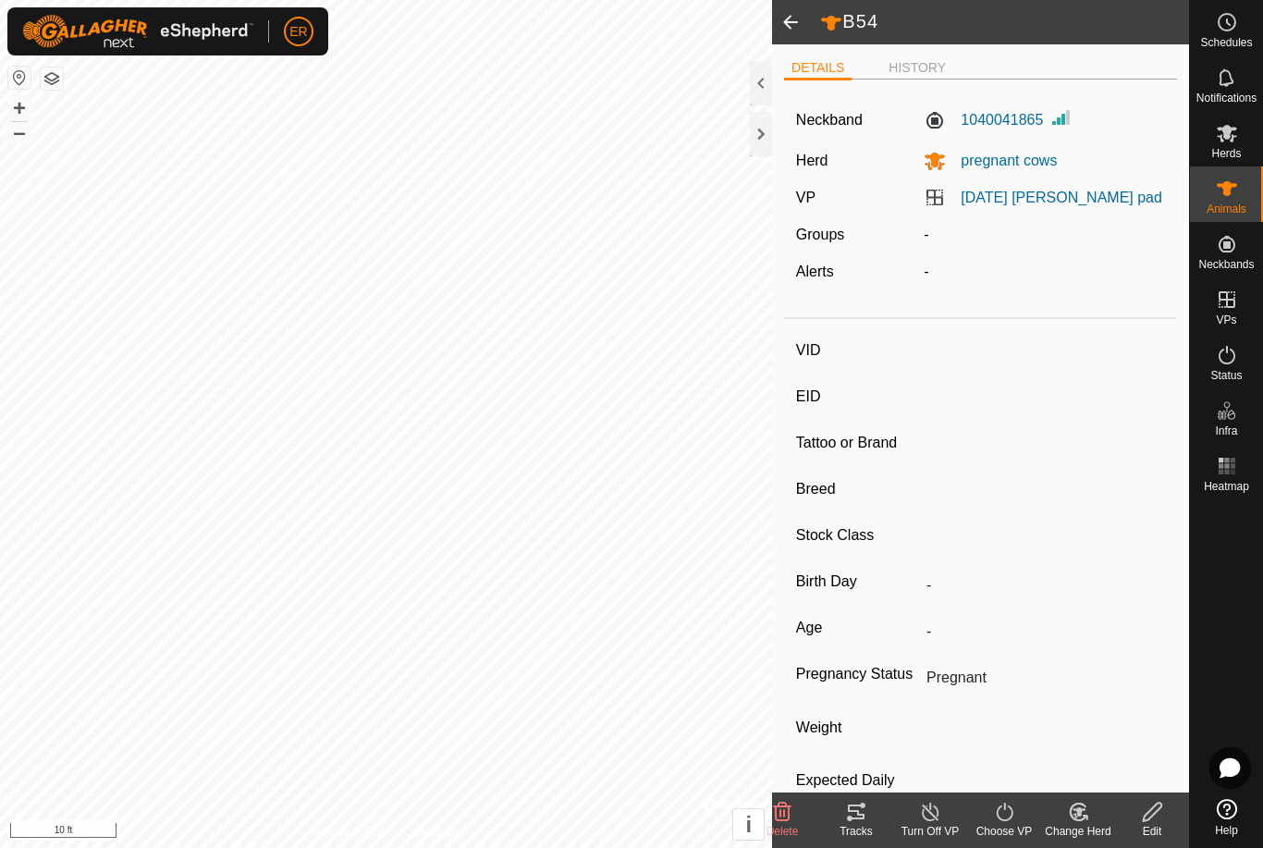
type input "46"
type input "-"
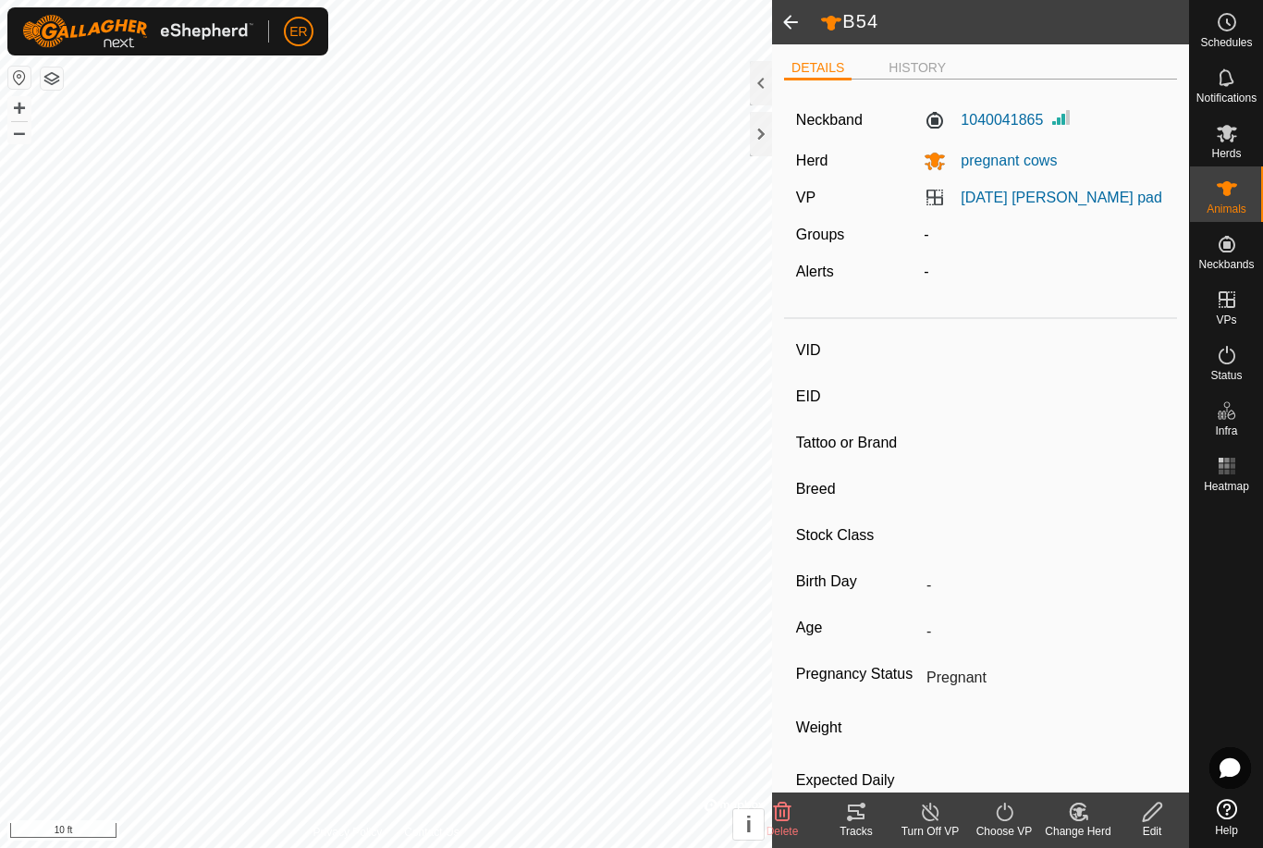
type input "0 kg"
type input "-"
type input "26"
type input "-"
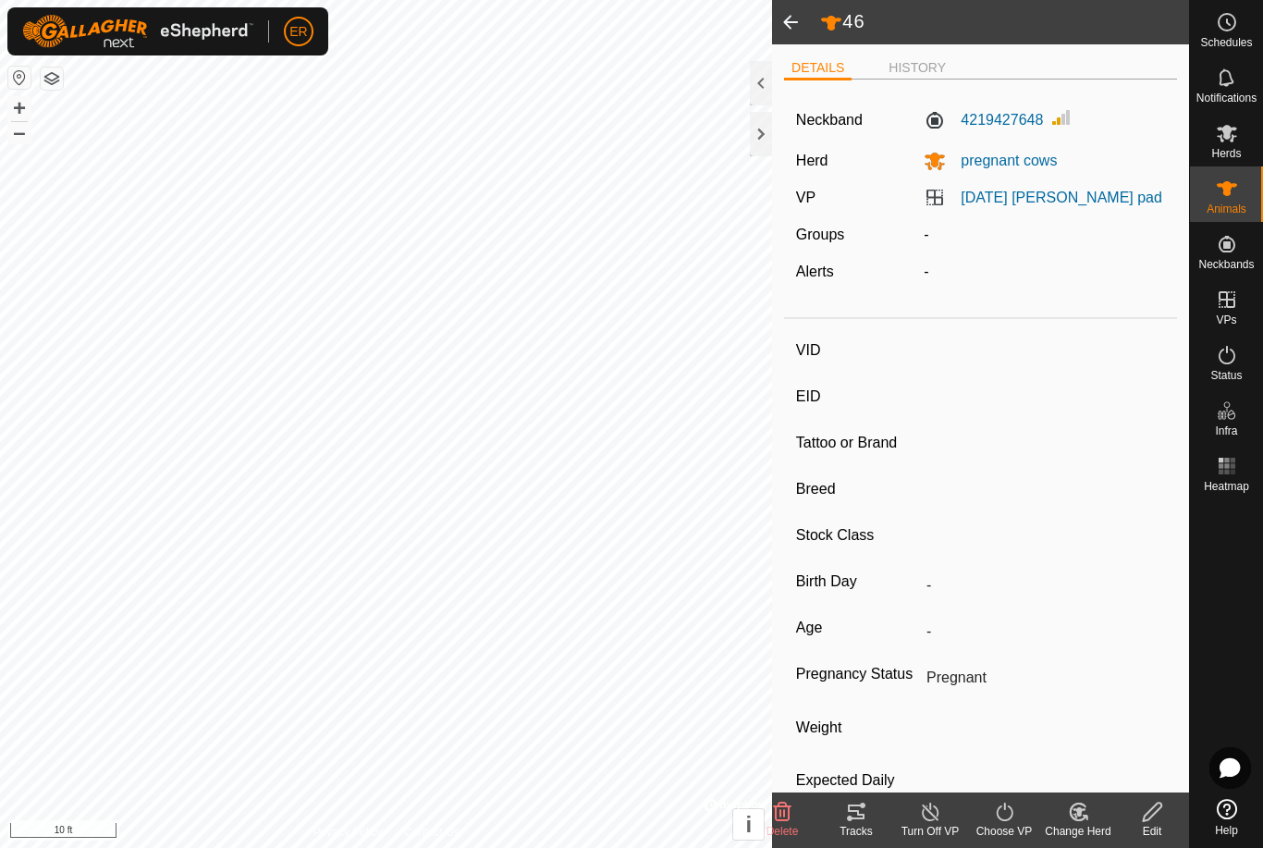
type input "-"
type input "0 kg"
type input "-"
type input "33"
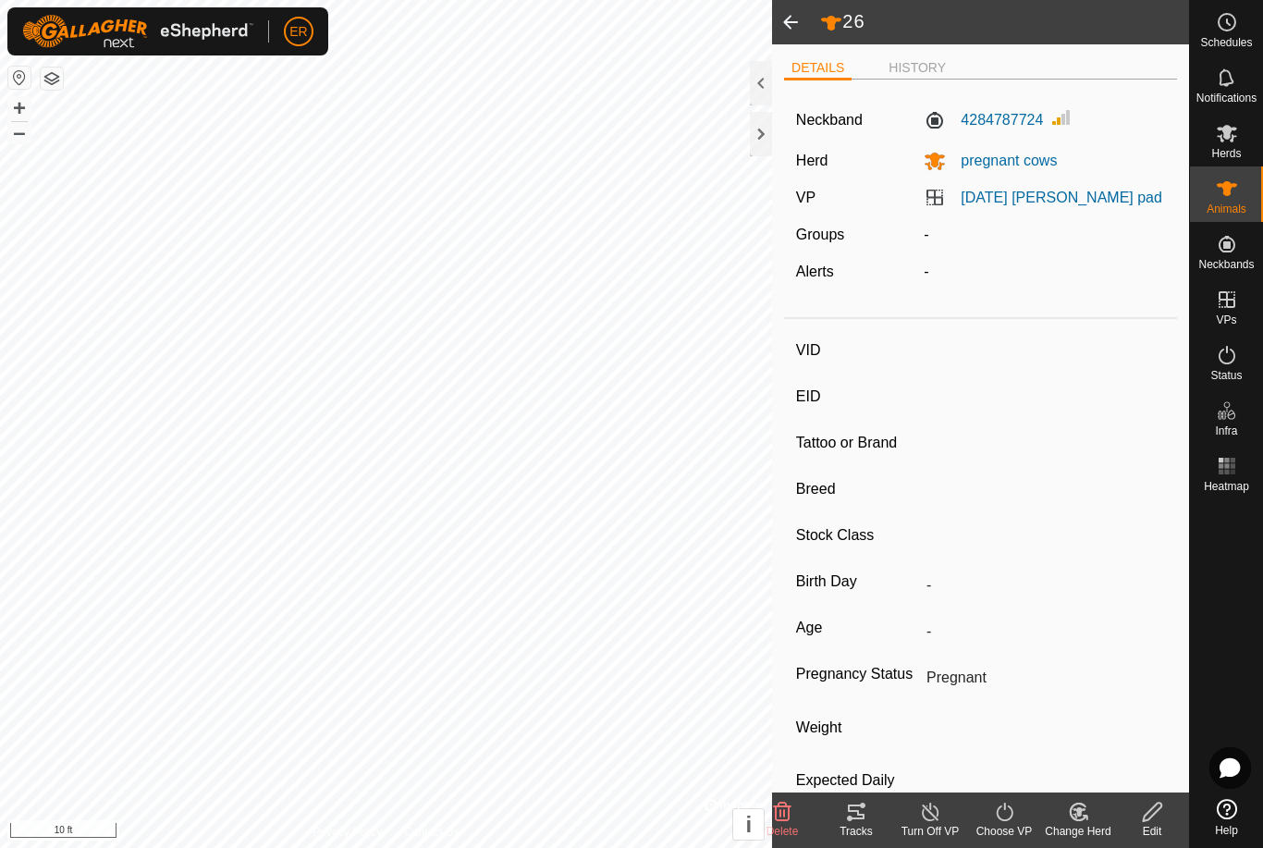
type input "-"
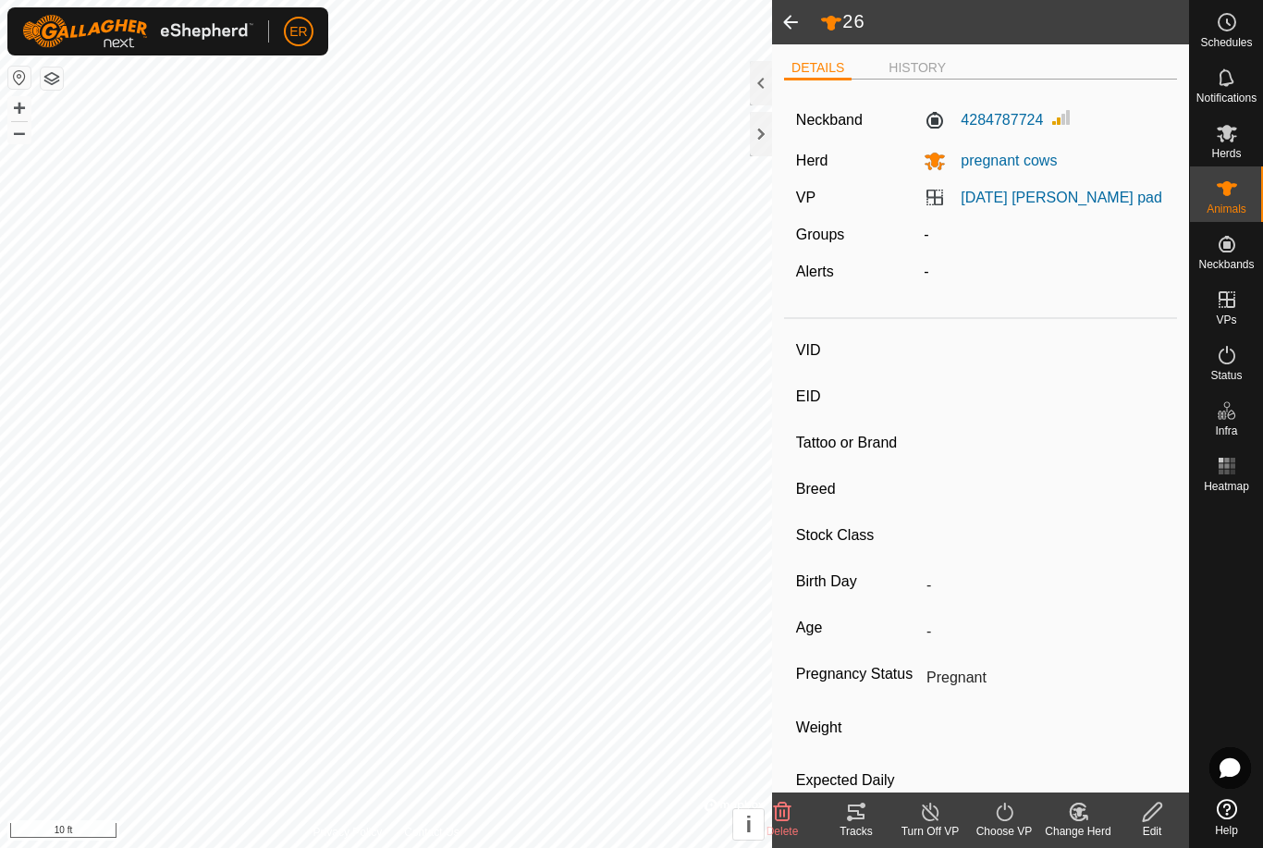
type input "0 kg"
type input "-"
type input "18"
type input "-"
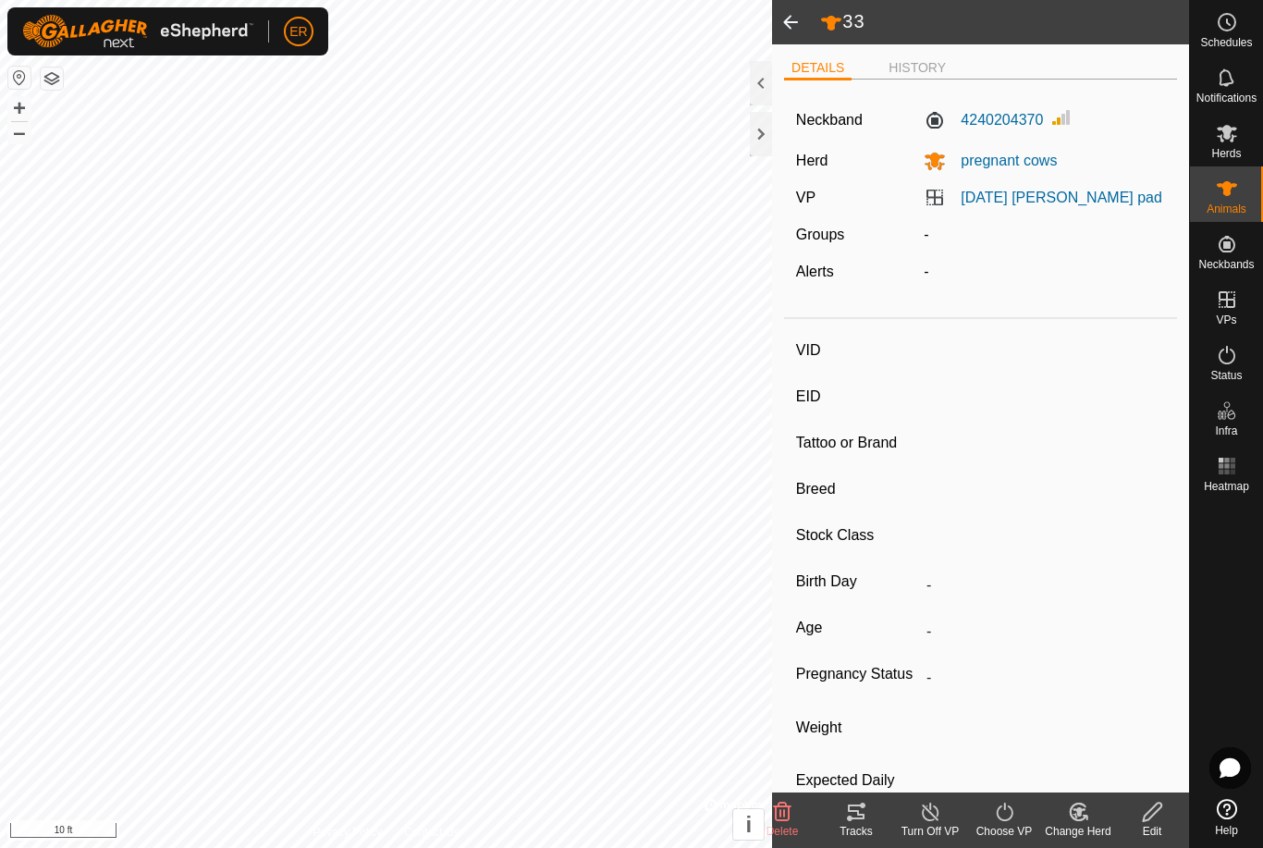
type input "-"
click at [794, 23] on span at bounding box center [790, 22] width 37 height 44
click at [796, 26] on span at bounding box center [790, 22] width 37 height 44
click at [798, 30] on span at bounding box center [790, 22] width 37 height 44
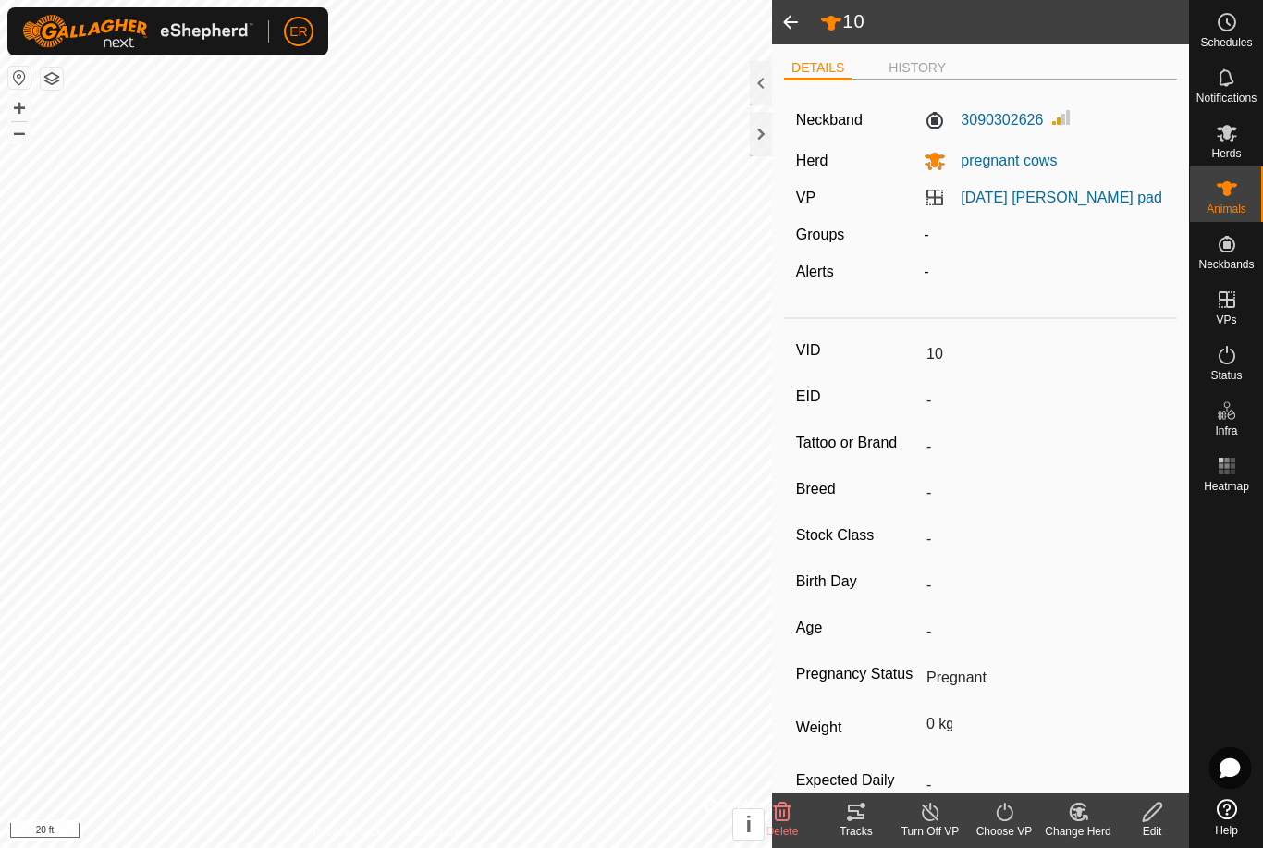
click at [798, 25] on span at bounding box center [790, 22] width 37 height 44
click at [803, 19] on span at bounding box center [790, 22] width 37 height 44
click at [808, 18] on span at bounding box center [790, 22] width 37 height 44
click at [789, 15] on span at bounding box center [790, 22] width 37 height 44
click at [789, 28] on span at bounding box center [790, 22] width 37 height 44
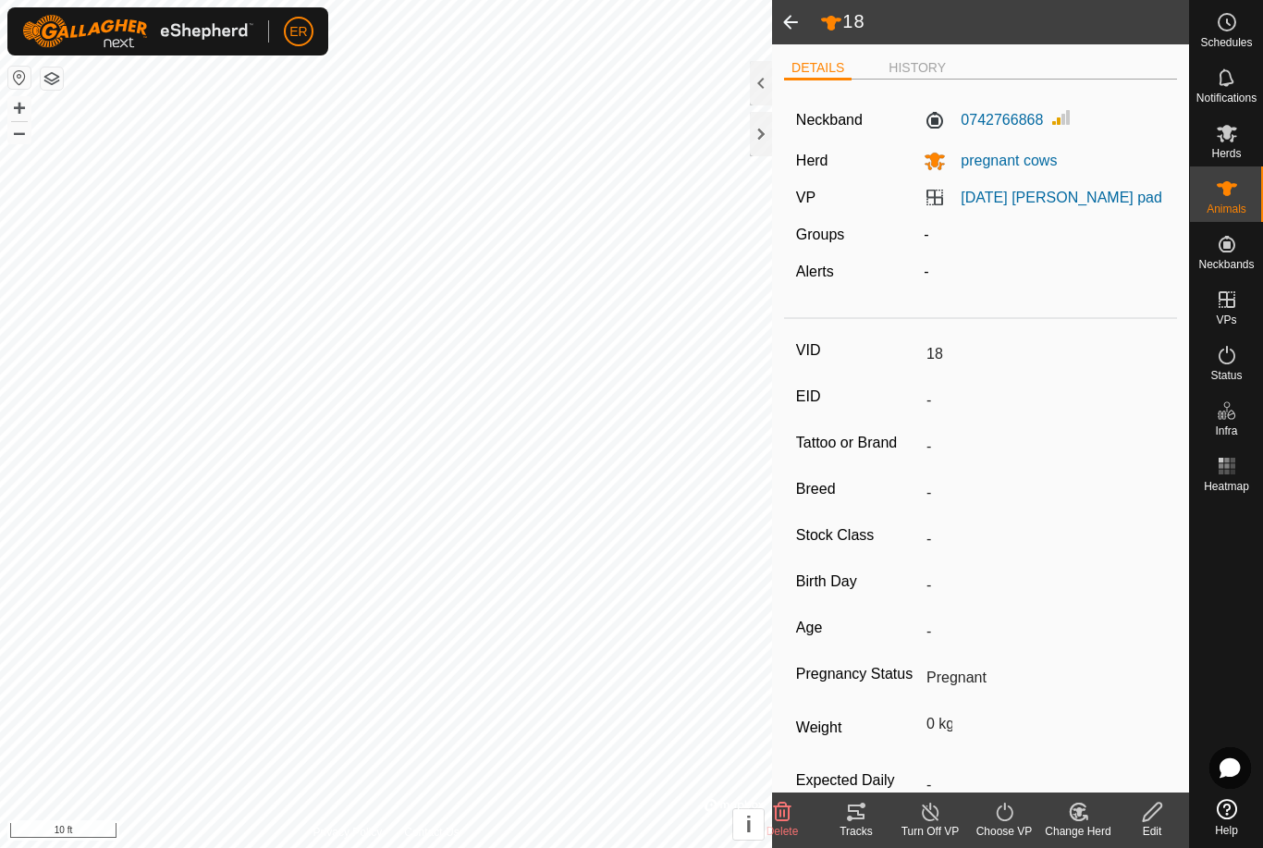
click at [795, 31] on span at bounding box center [790, 22] width 37 height 44
click at [802, 30] on span at bounding box center [790, 22] width 37 height 44
click at [783, 17] on span at bounding box center [790, 22] width 37 height 44
click at [802, 16] on span at bounding box center [790, 22] width 37 height 44
click at [800, 23] on span at bounding box center [790, 22] width 37 height 44
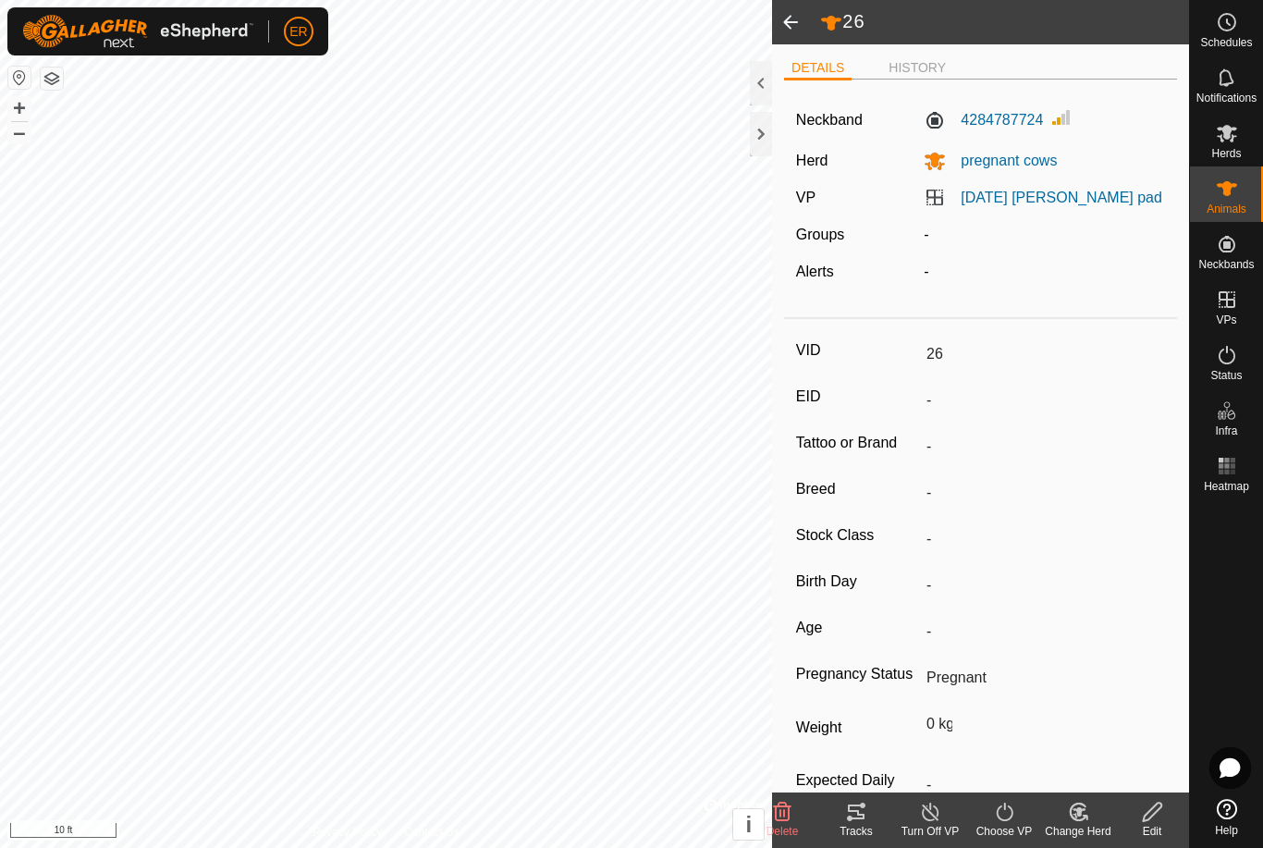
click at [805, 26] on span at bounding box center [790, 22] width 37 height 44
click at [791, 26] on span at bounding box center [790, 22] width 37 height 44
click at [789, 24] on span at bounding box center [790, 22] width 37 height 44
click at [788, 17] on span at bounding box center [790, 22] width 37 height 44
click at [788, 33] on span at bounding box center [790, 22] width 37 height 44
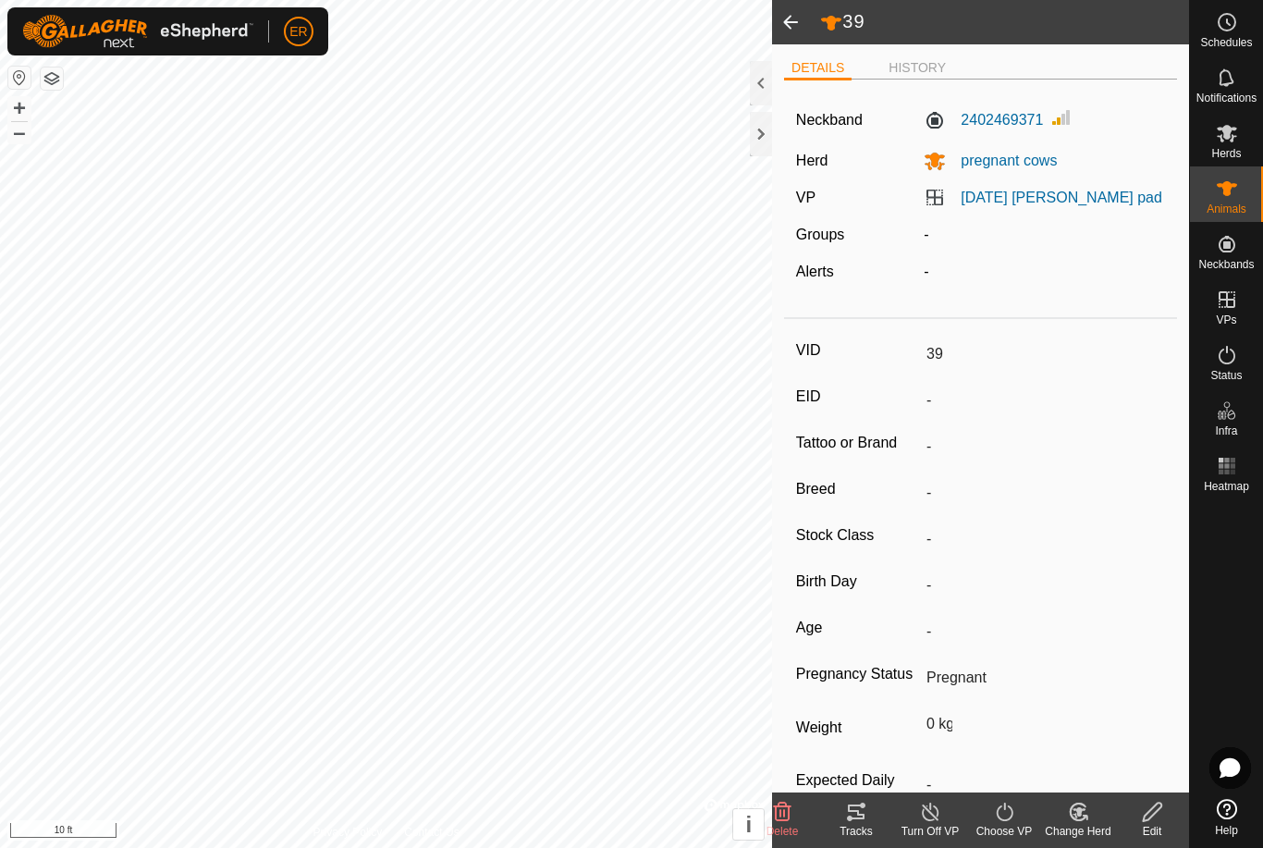
click at [797, 26] on span at bounding box center [790, 22] width 37 height 44
click at [800, 26] on span at bounding box center [790, 22] width 37 height 44
click at [946, 189] on div "Animals" at bounding box center [1226, 193] width 73 height 55
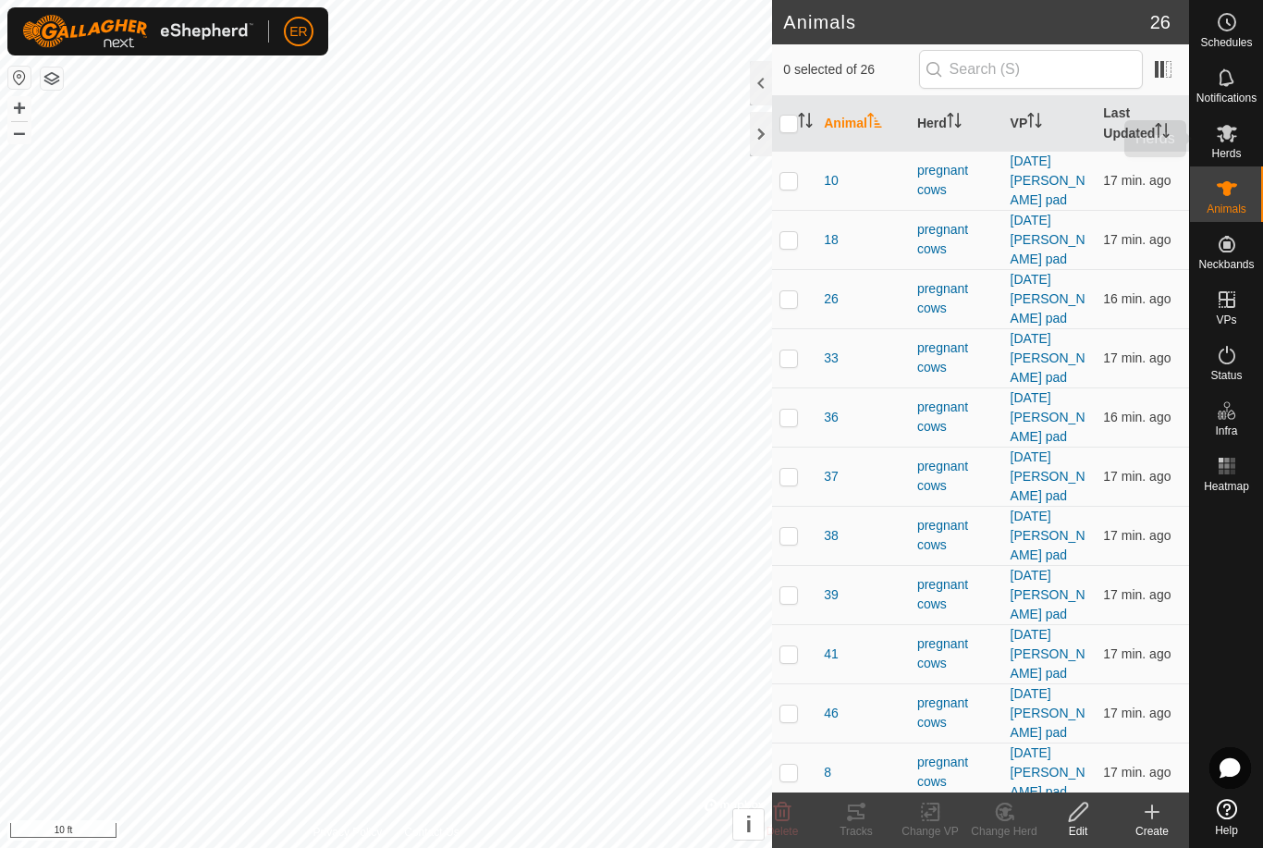
click at [946, 137] on es-mob-svg-icon at bounding box center [1226, 133] width 33 height 30
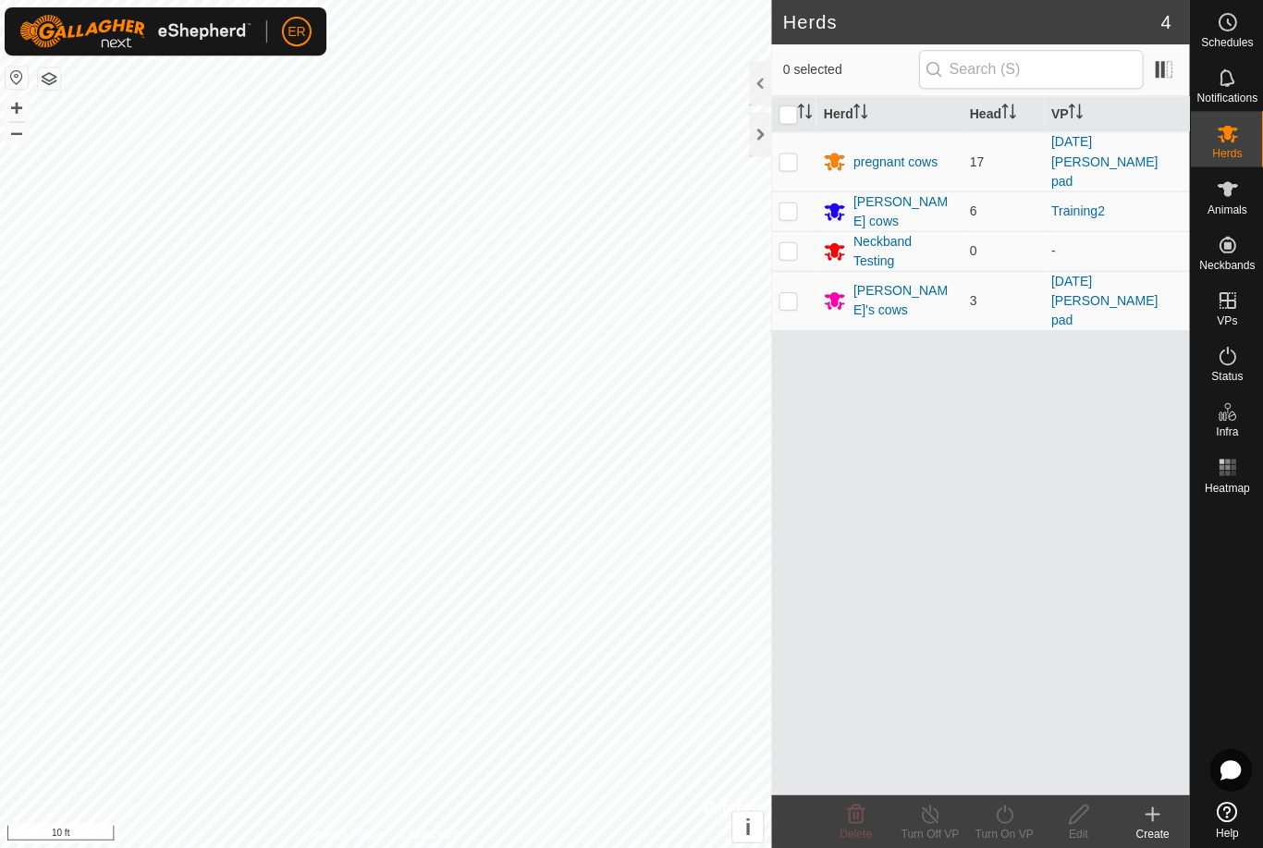
click at [883, 280] on div "[PERSON_NAME]'s cows" at bounding box center [903, 299] width 101 height 39
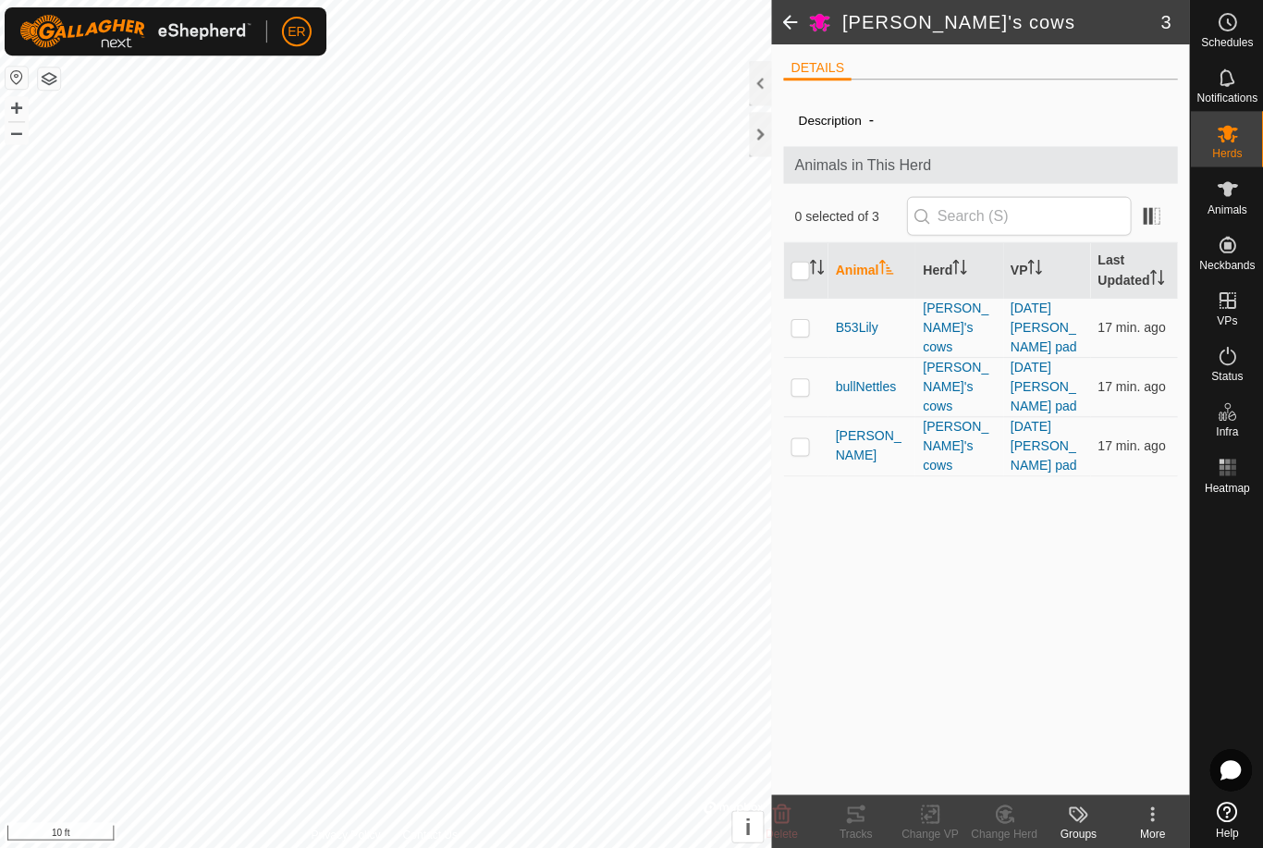
click at [855, 425] on span "[PERSON_NAME]" at bounding box center [872, 444] width 72 height 39
